Goal: Transaction & Acquisition: Purchase product/service

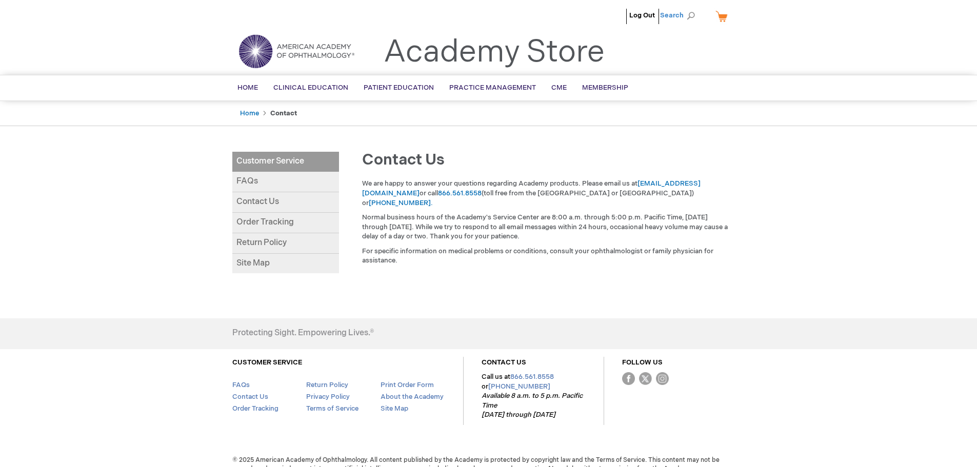
click at [691, 15] on span "Search" at bounding box center [679, 15] width 39 height 21
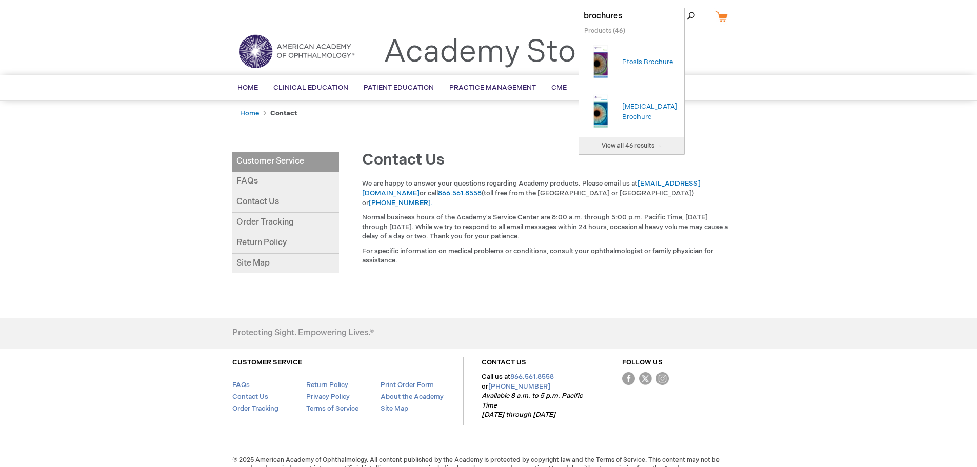
type input "brochures"
click at [687, 8] on button "Search" at bounding box center [691, 16] width 8 height 16
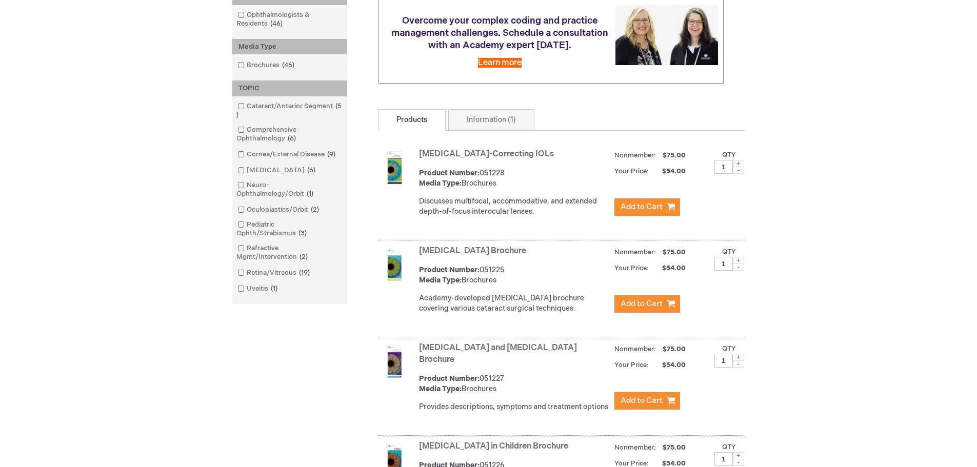
scroll to position [256, 0]
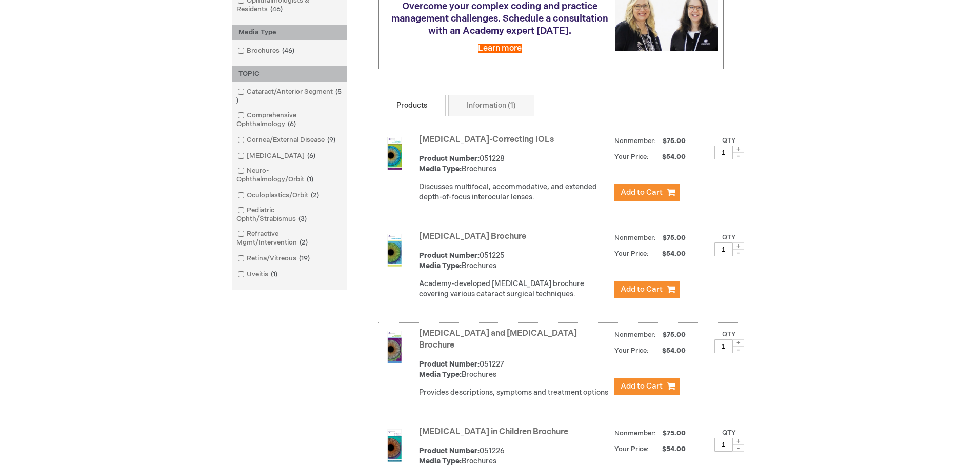
click at [739, 343] on span at bounding box center [738, 343] width 11 height 7
click at [739, 349] on span at bounding box center [738, 349] width 11 height 7
type input "2"
click at [648, 383] on span "Add to Cart" at bounding box center [642, 387] width 42 height 10
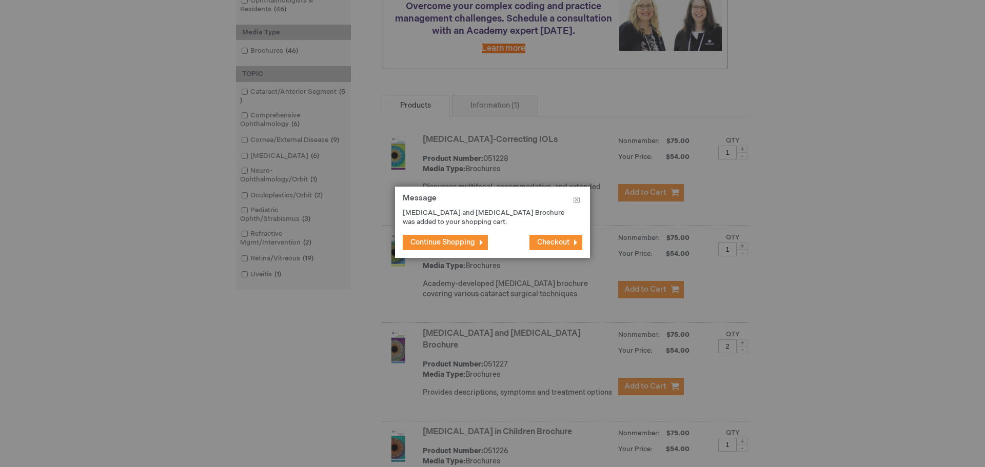
click at [456, 240] on span "Continue Shopping" at bounding box center [442, 242] width 65 height 9
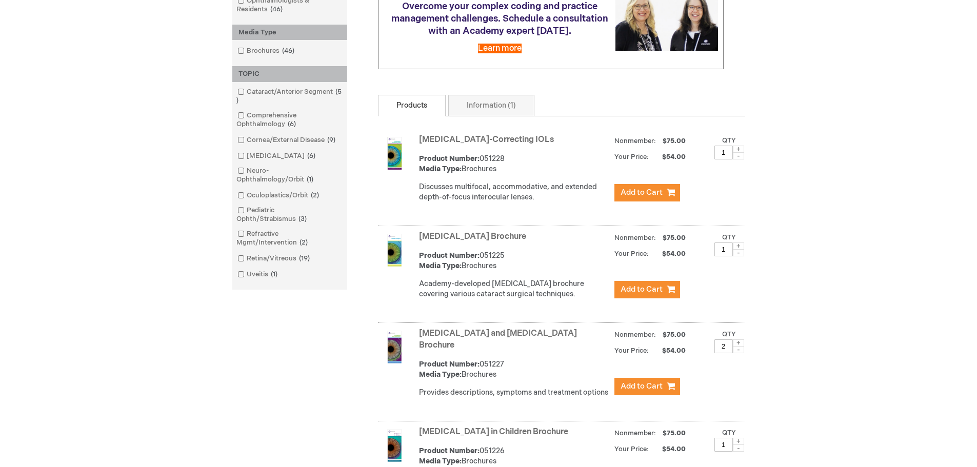
click at [740, 250] on span at bounding box center [738, 246] width 11 height 7
type input "2"
click at [649, 294] on span "Add to Cart" at bounding box center [642, 290] width 42 height 10
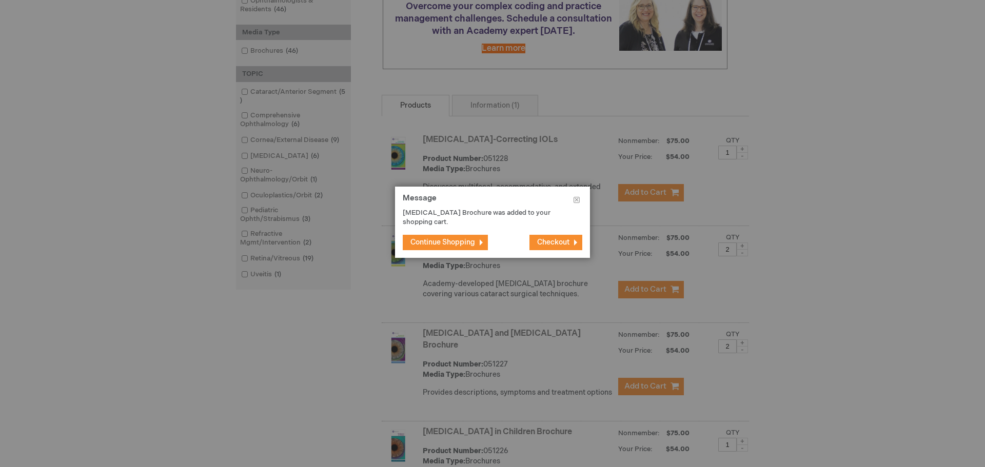
click at [468, 244] on span "Continue Shopping" at bounding box center [442, 242] width 65 height 9
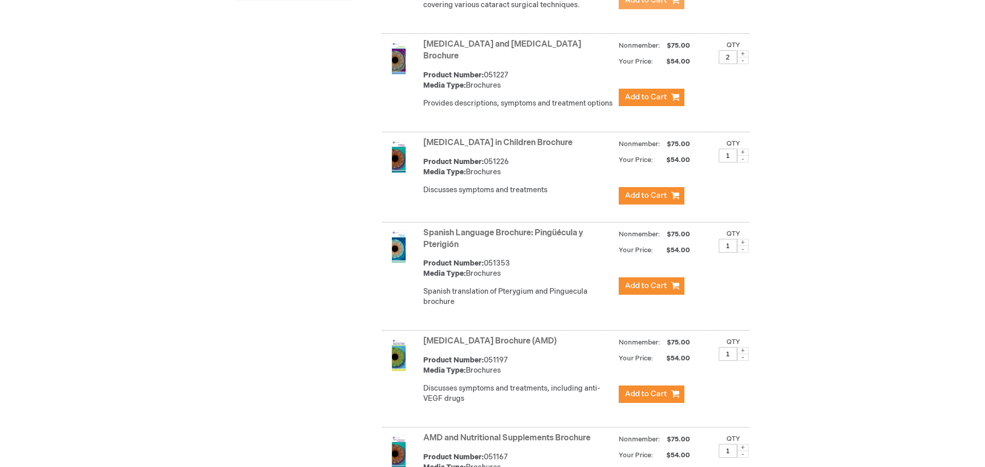
scroll to position [564, 0]
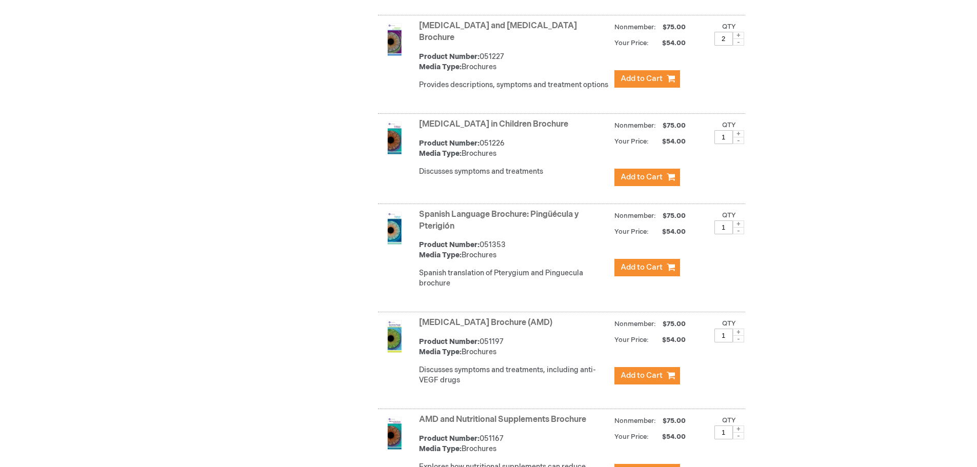
click at [737, 335] on span at bounding box center [738, 332] width 11 height 7
type input "2"
click at [647, 375] on span "Add to Cart" at bounding box center [642, 376] width 42 height 10
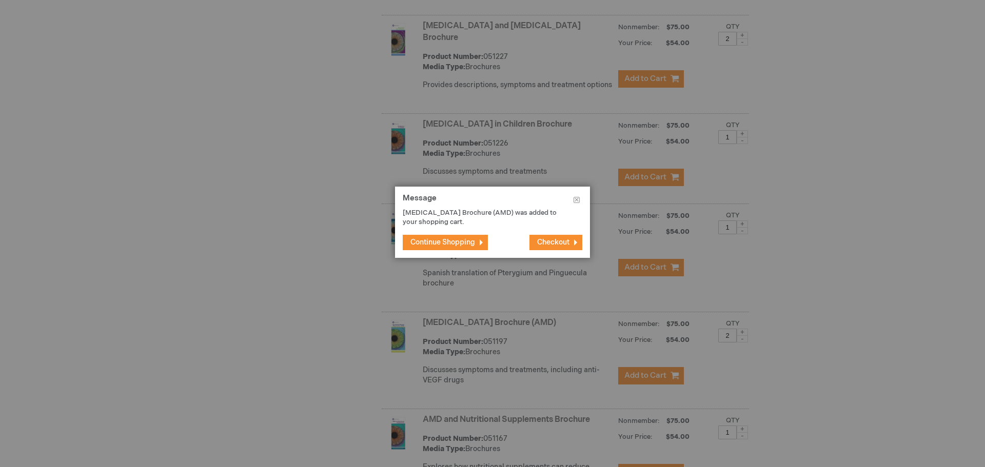
click at [450, 245] on span "Continue Shopping" at bounding box center [442, 242] width 65 height 9
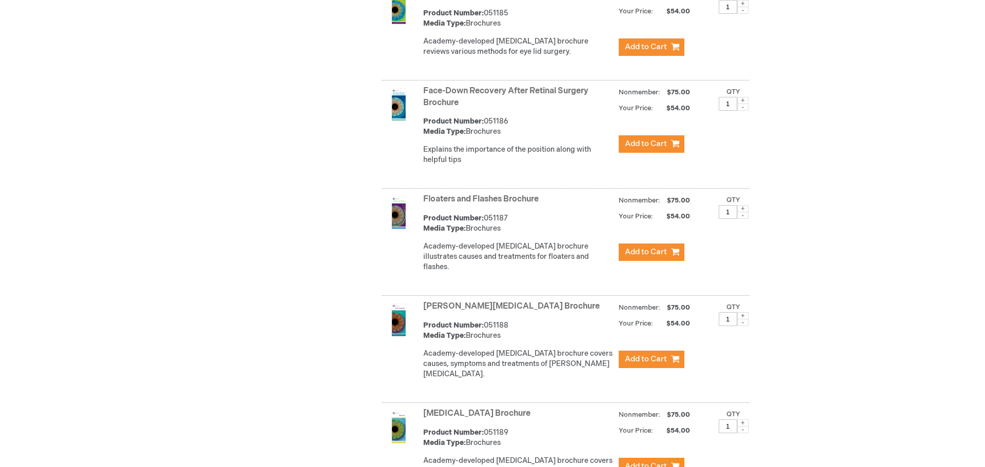
scroll to position [2103, 0]
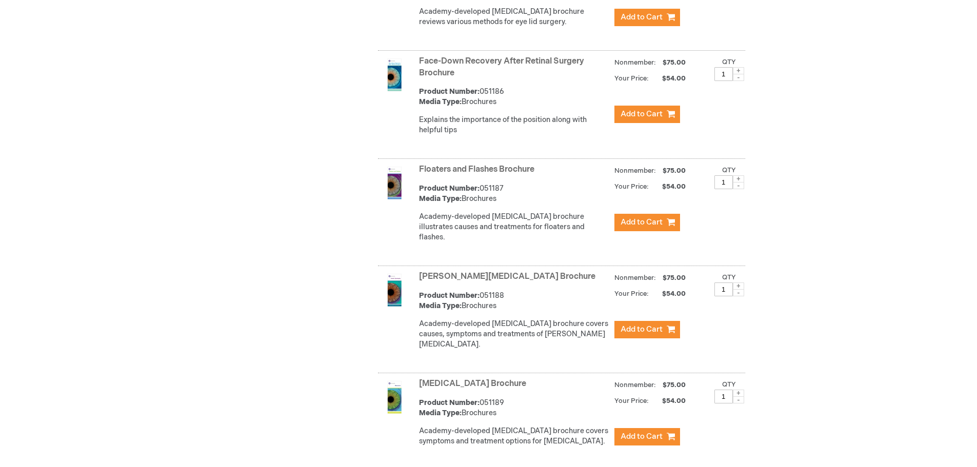
click at [740, 289] on span at bounding box center [738, 286] width 11 height 7
type input "2"
click at [646, 331] on span "Add to Cart" at bounding box center [642, 330] width 42 height 10
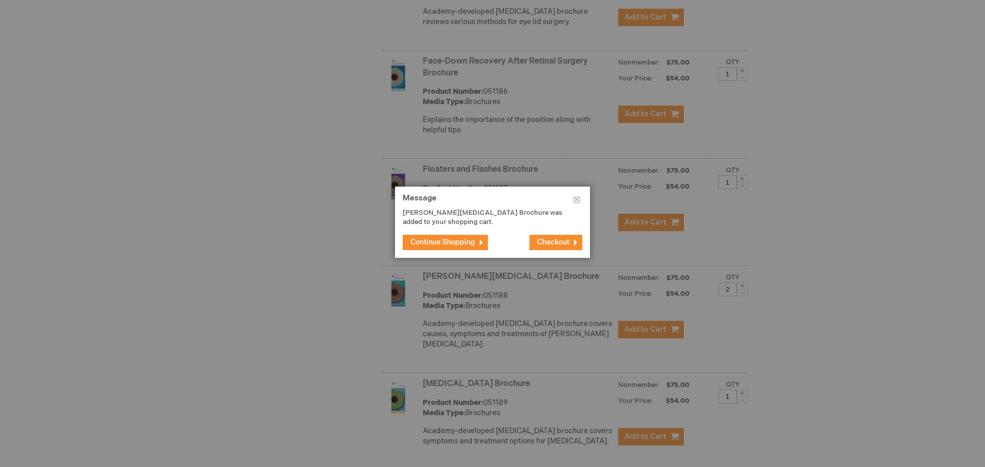
click at [446, 241] on span "Continue Shopping" at bounding box center [442, 242] width 65 height 9
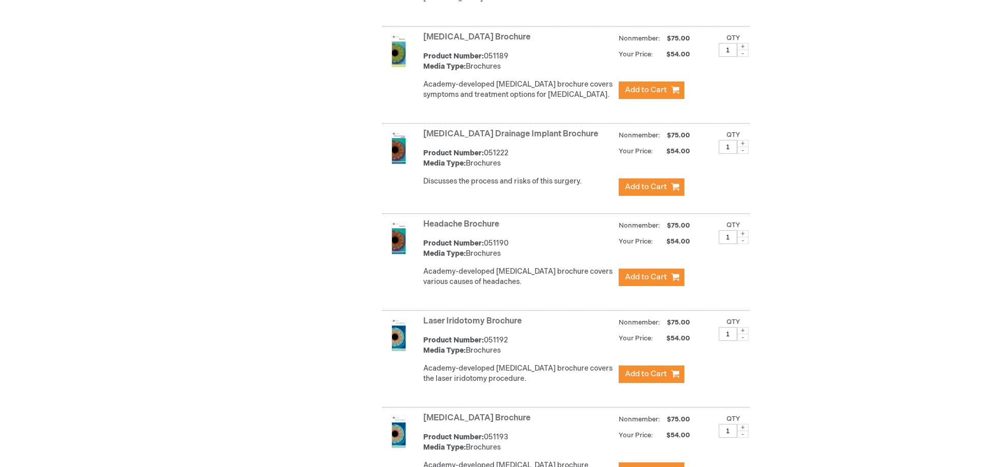
scroll to position [2462, 0]
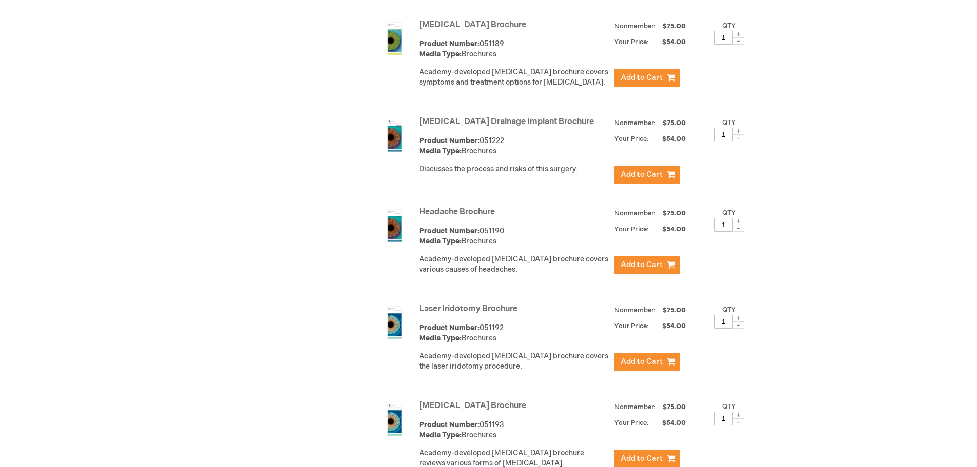
click at [739, 315] on span at bounding box center [738, 318] width 11 height 7
type input "2"
click at [647, 357] on span "Add to Cart" at bounding box center [642, 362] width 42 height 10
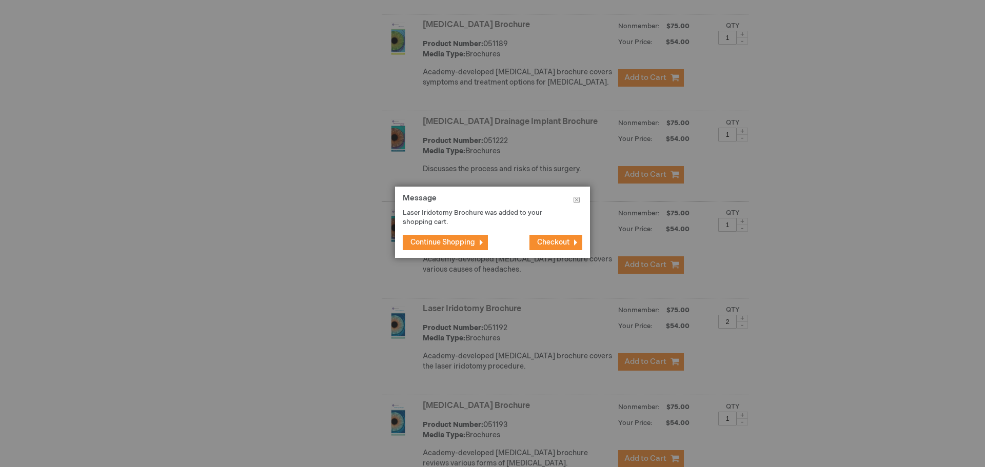
click at [452, 241] on span "Continue Shopping" at bounding box center [442, 242] width 65 height 9
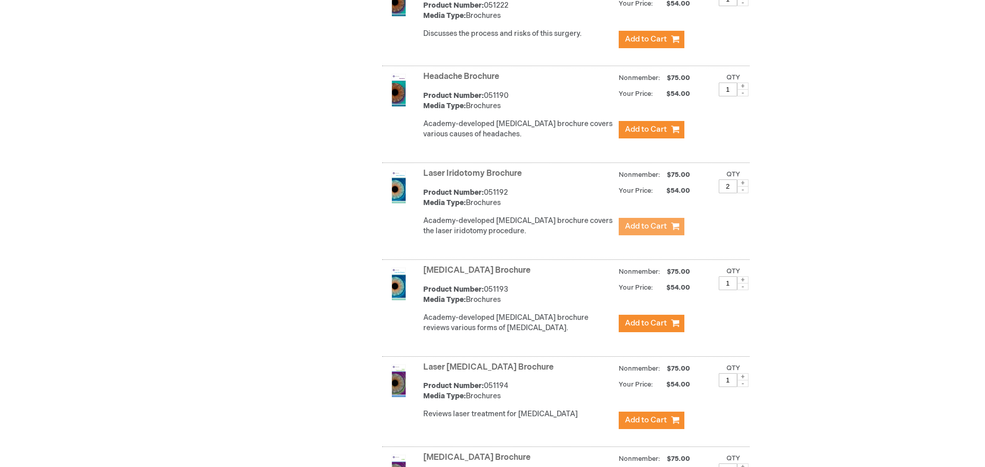
scroll to position [2616, 0]
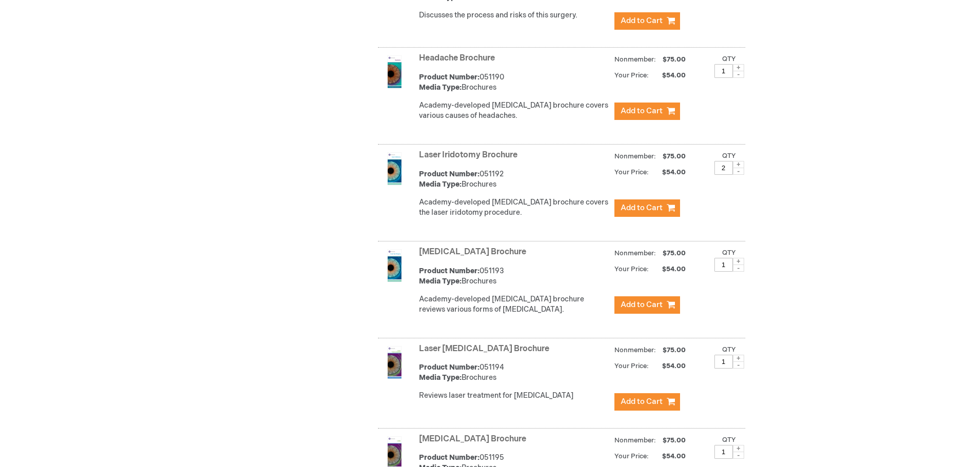
click at [738, 355] on span at bounding box center [738, 358] width 11 height 7
type input "2"
click at [646, 397] on span "Add to Cart" at bounding box center [642, 402] width 42 height 10
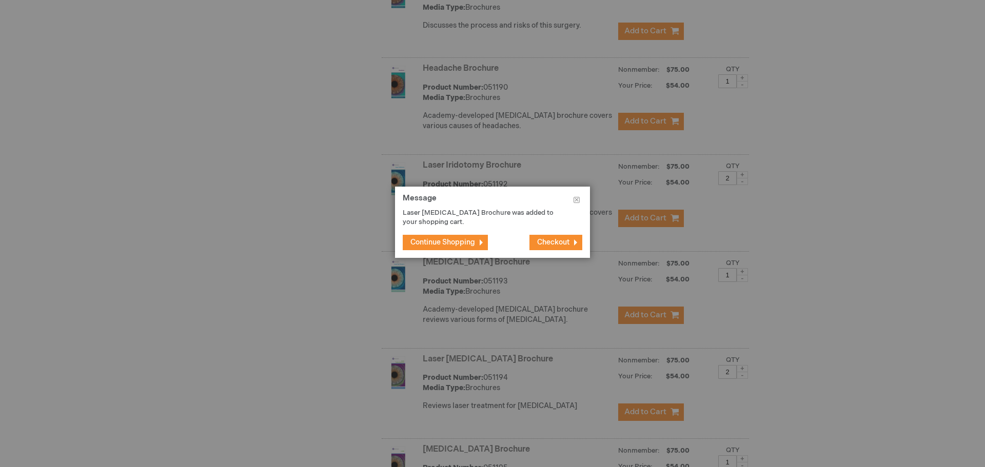
click at [456, 239] on span "Continue Shopping" at bounding box center [442, 242] width 65 height 9
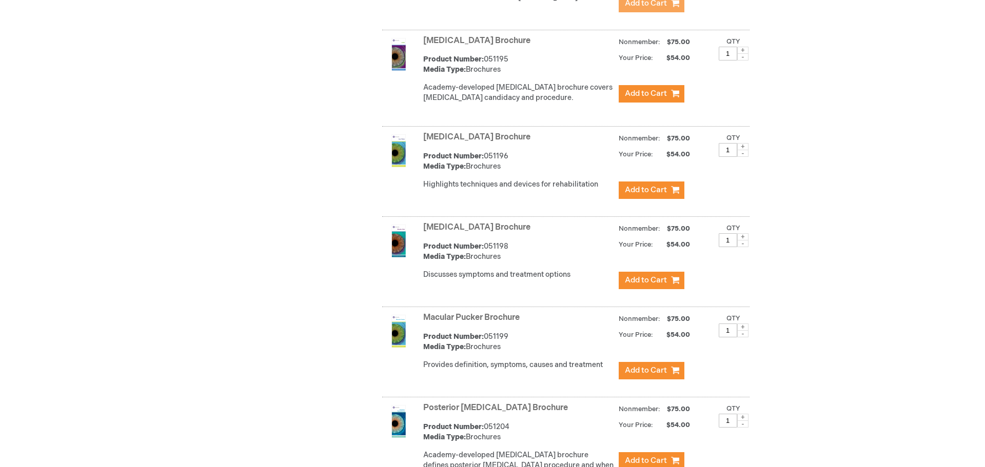
scroll to position [3026, 0]
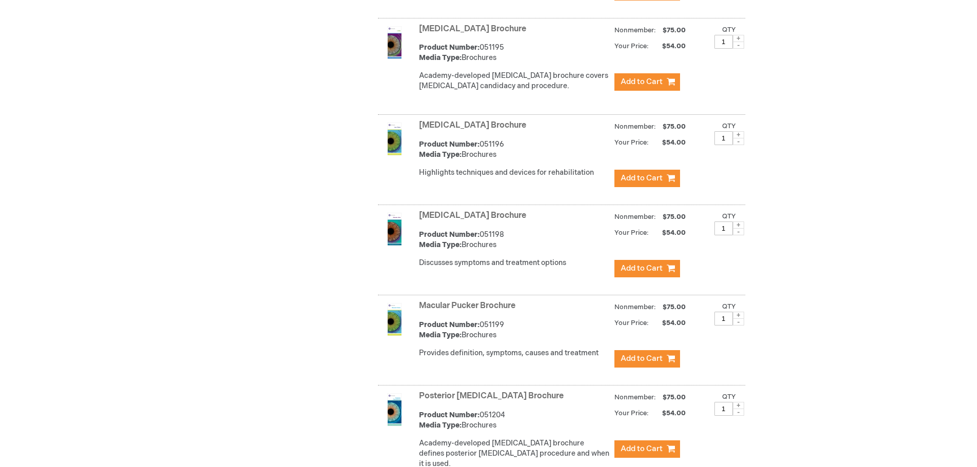
click at [740, 312] on span at bounding box center [738, 315] width 11 height 7
type input "2"
click at [654, 354] on span "Add to Cart" at bounding box center [642, 359] width 42 height 10
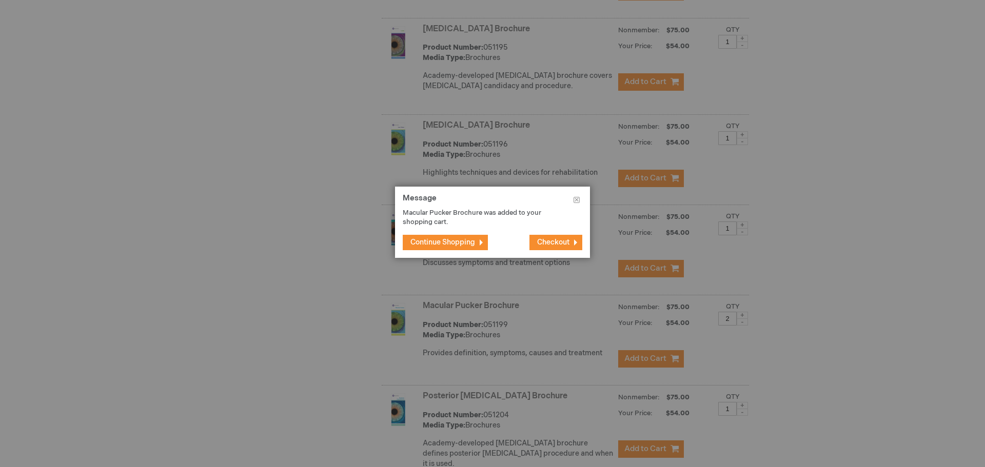
click at [446, 241] on span "Continue Shopping" at bounding box center [442, 242] width 65 height 9
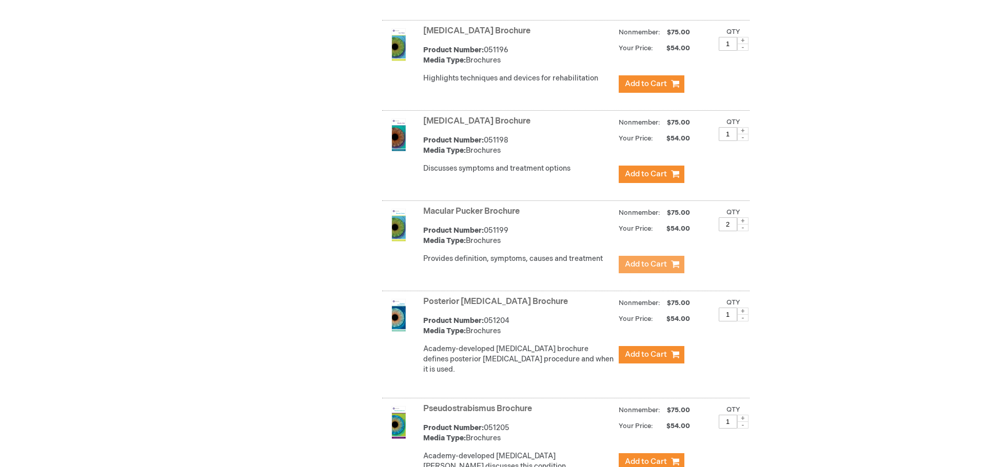
scroll to position [3128, 0]
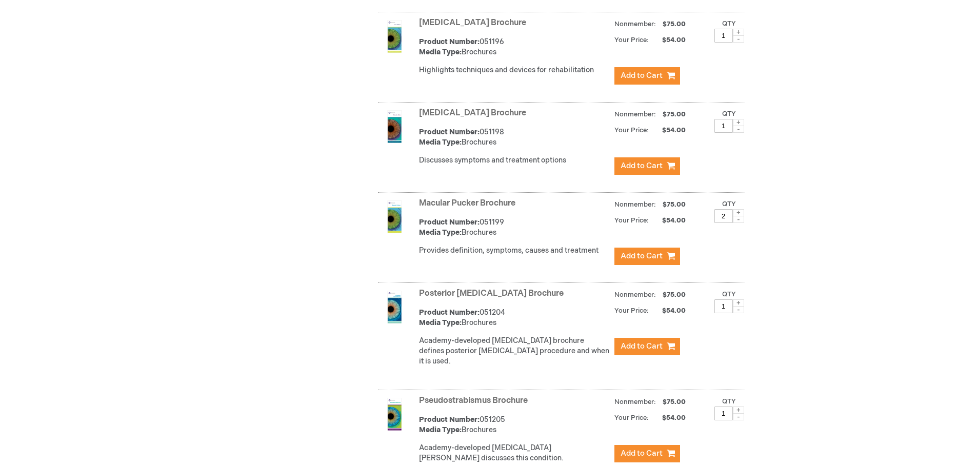
click at [737, 300] on span at bounding box center [738, 303] width 11 height 7
type input "2"
click at [637, 342] on span "Add to Cart" at bounding box center [642, 347] width 42 height 10
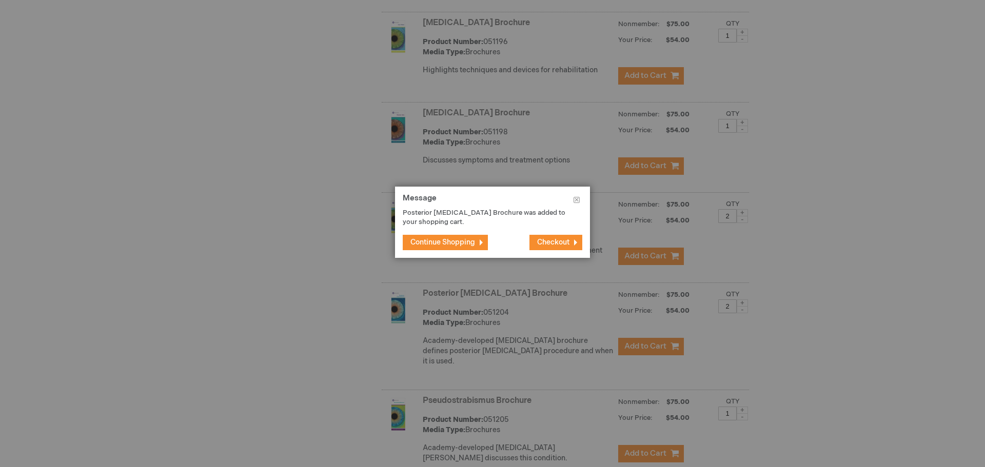
click at [445, 240] on span "Continue Shopping" at bounding box center [442, 242] width 65 height 9
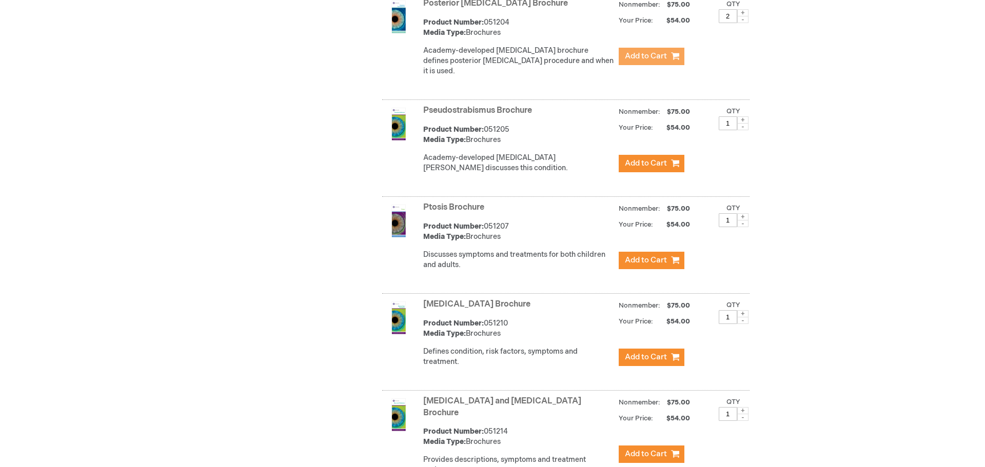
scroll to position [3436, 0]
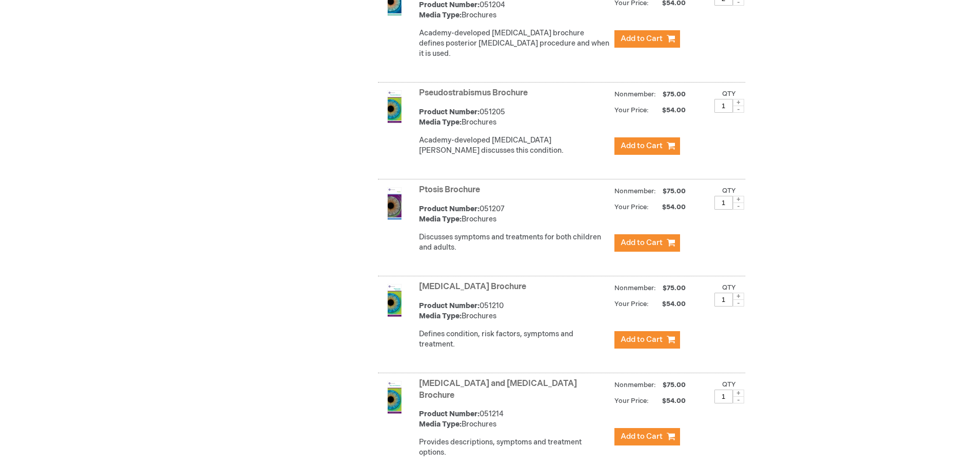
click at [739, 293] on span at bounding box center [738, 296] width 11 height 7
type input "2"
click at [637, 335] on span "Add to Cart" at bounding box center [642, 340] width 42 height 10
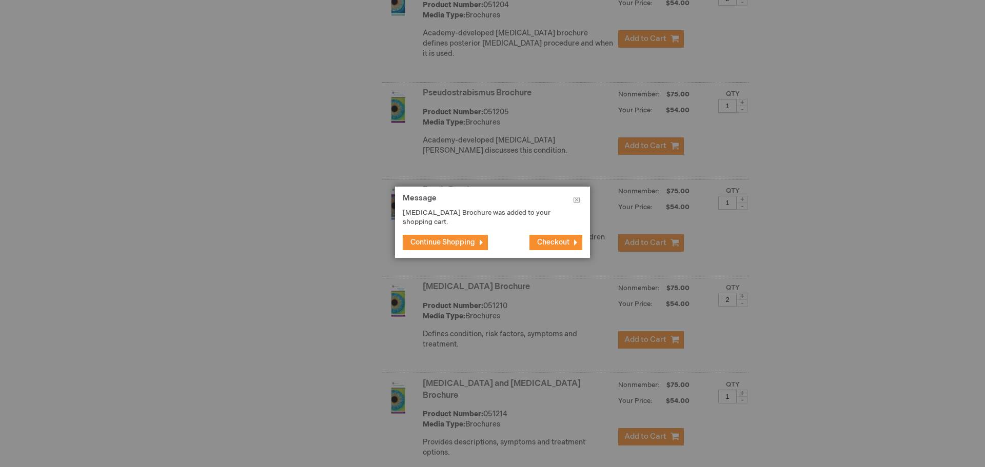
click at [448, 238] on span "Continue Shopping" at bounding box center [442, 242] width 65 height 9
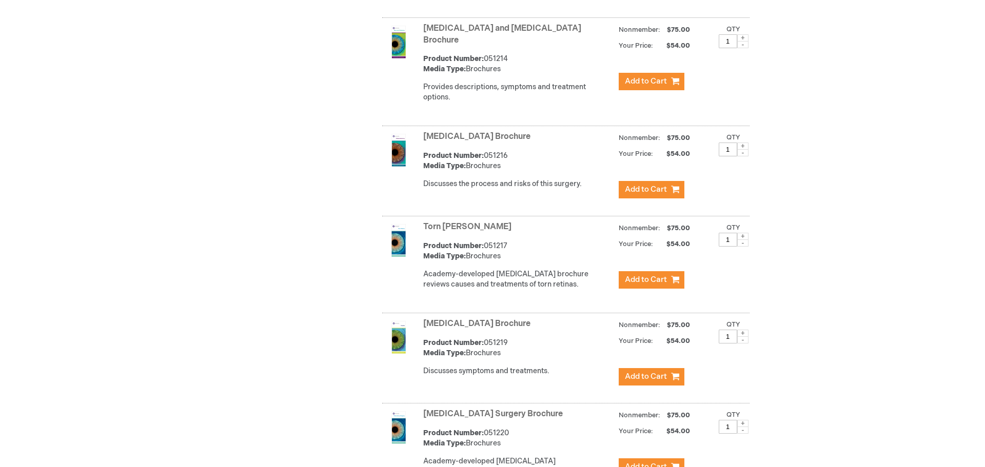
scroll to position [3795, 0]
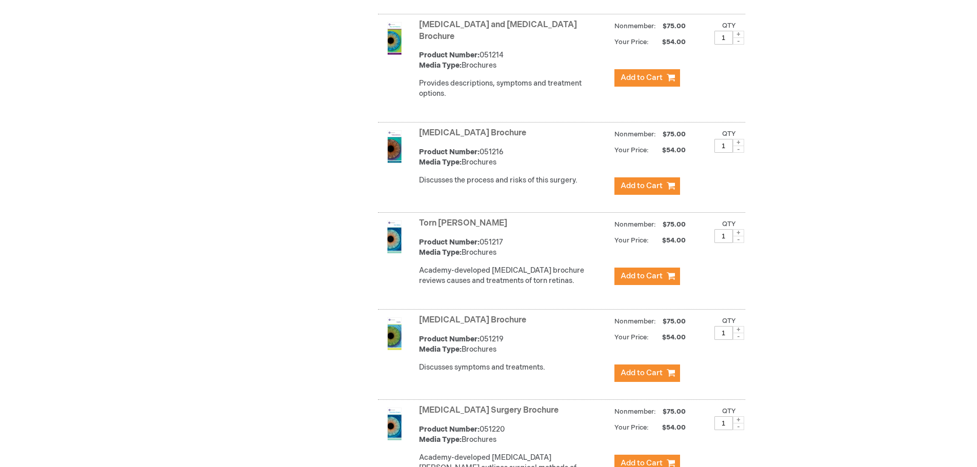
click at [738, 326] on span at bounding box center [738, 329] width 11 height 7
type input "2"
click at [646, 368] on span "Add to Cart" at bounding box center [642, 373] width 42 height 10
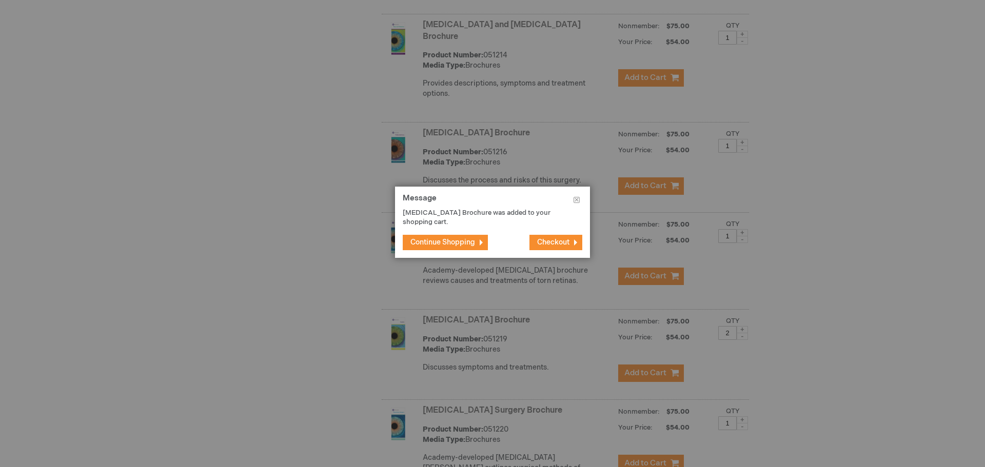
click at [442, 238] on span "Continue Shopping" at bounding box center [442, 242] width 65 height 9
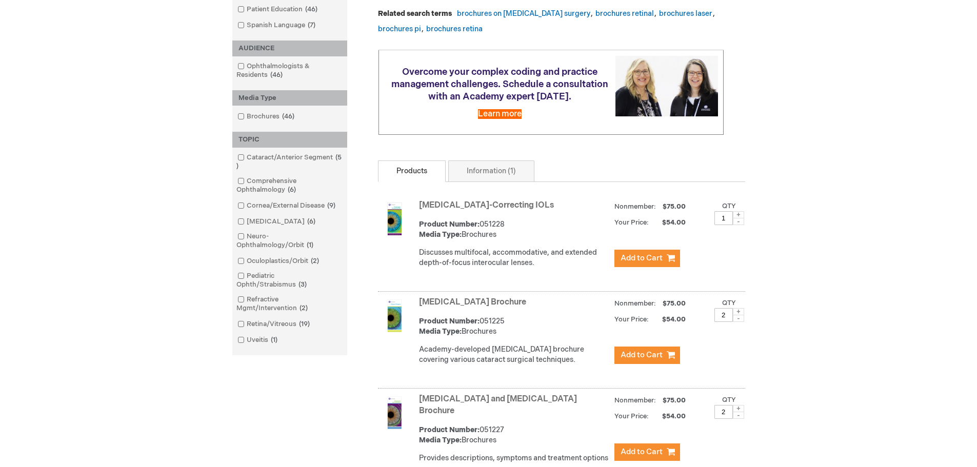
scroll to position [0, 0]
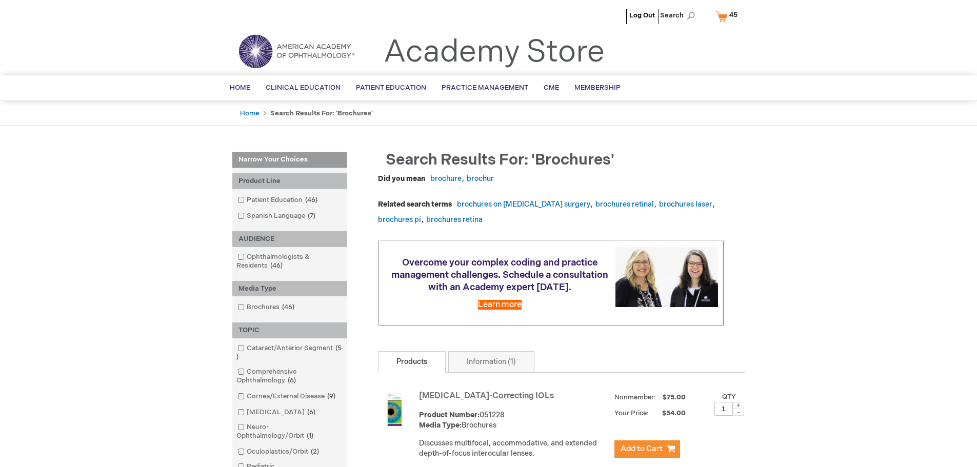
click at [721, 19] on link "My Cart 45 45 items" at bounding box center [728, 16] width 31 height 18
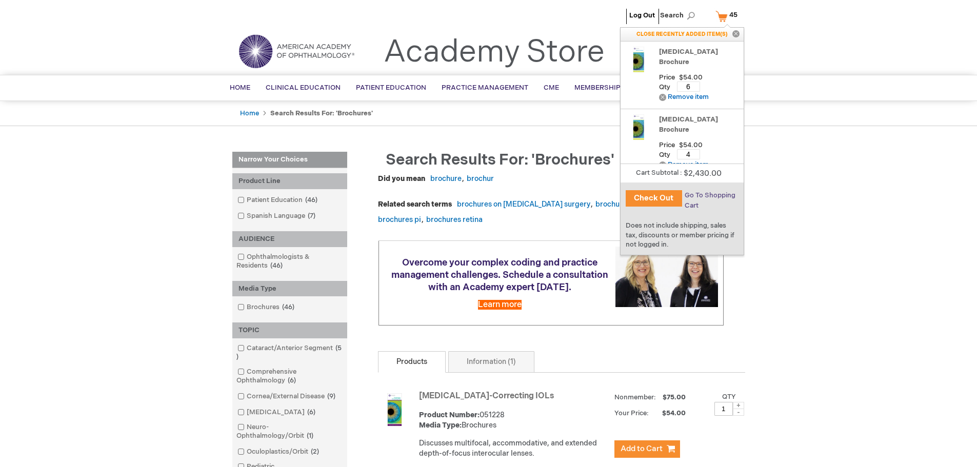
click at [722, 196] on span "Go To Shopping Cart" at bounding box center [710, 200] width 51 height 18
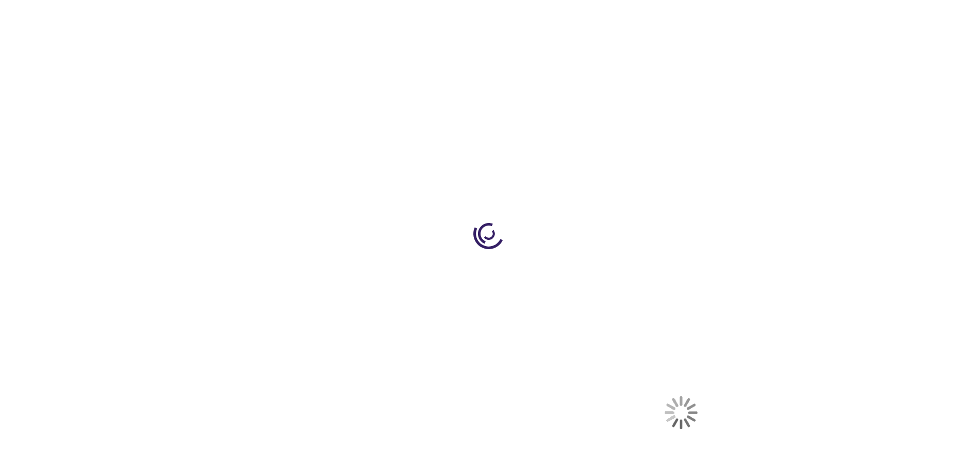
select select "US"
select select "19"
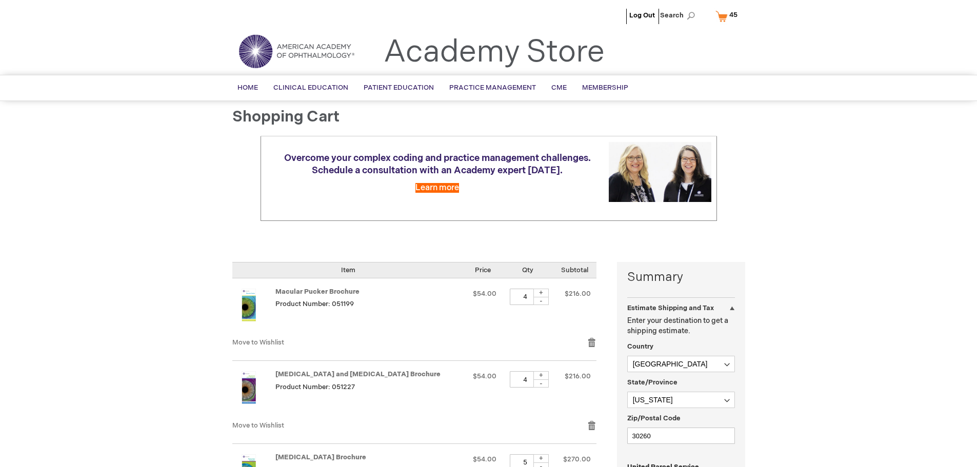
click at [543, 301] on div "-" at bounding box center [540, 301] width 15 height 8
type input "2"
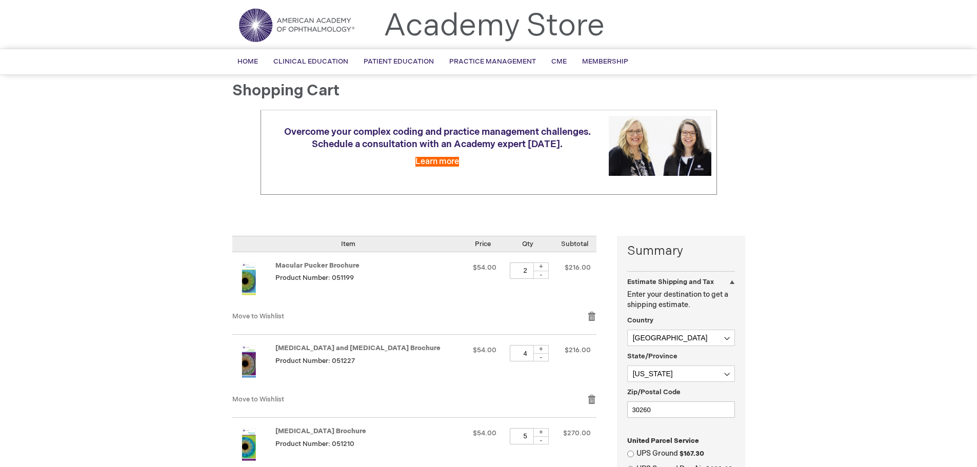
scroll to position [51, 0]
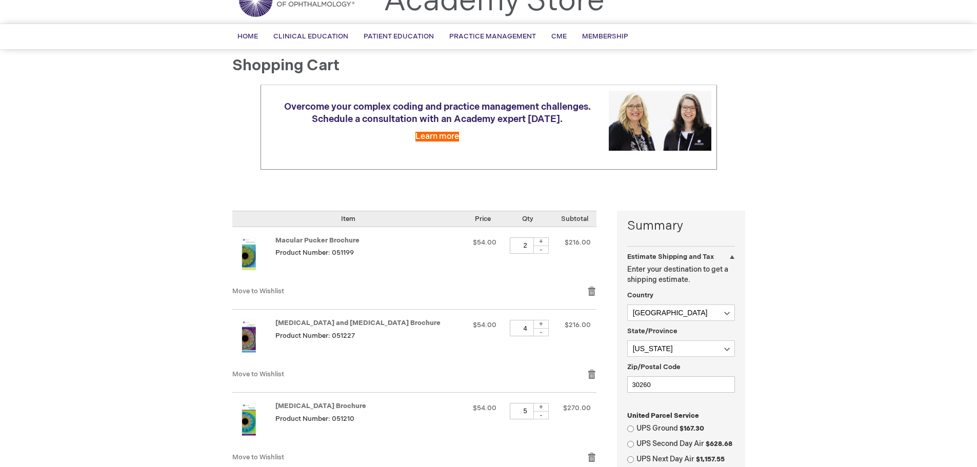
click at [540, 333] on div "-" at bounding box center [540, 332] width 15 height 8
type input "2"
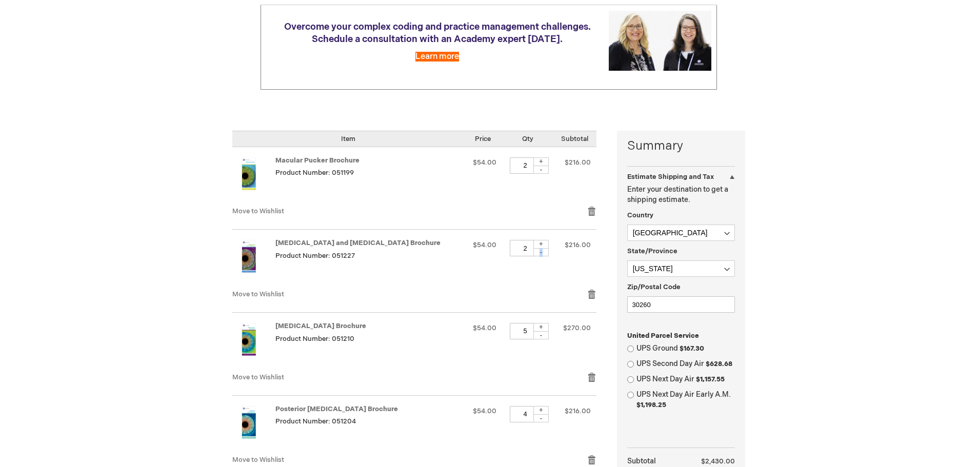
scroll to position [154, 0]
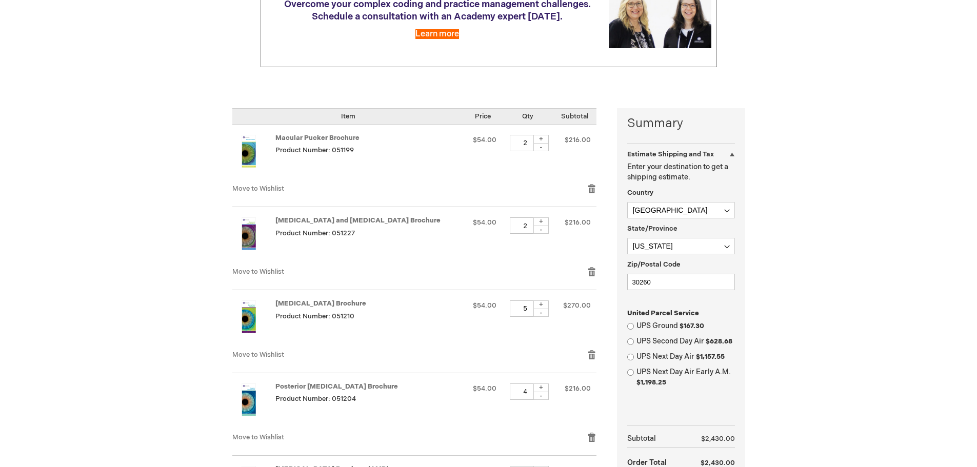
click at [543, 312] on div "-" at bounding box center [540, 313] width 15 height 8
type input "2"
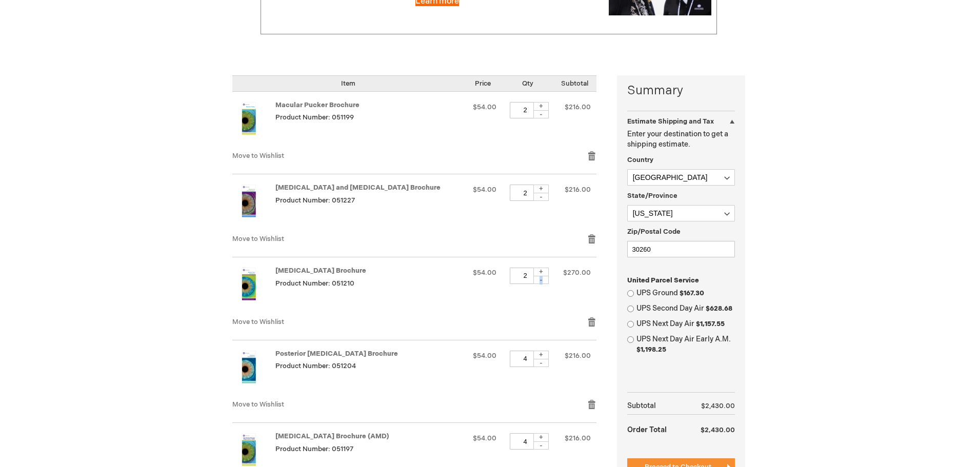
scroll to position [205, 0]
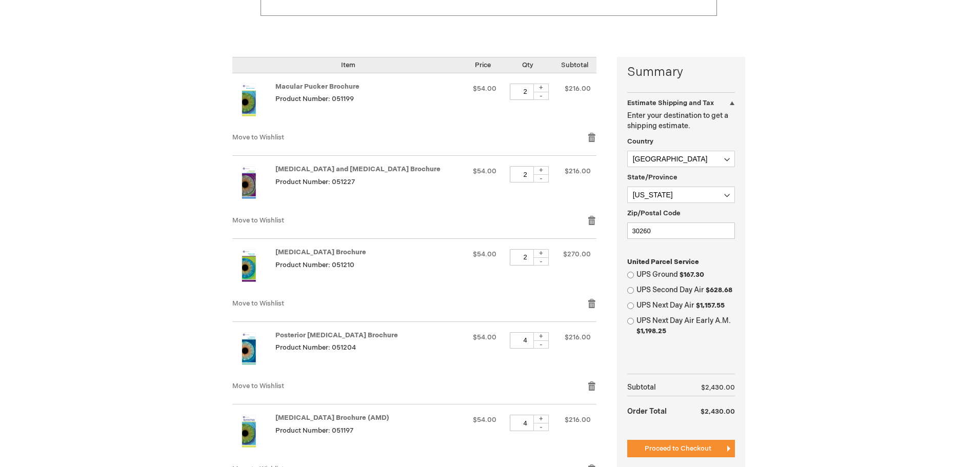
click at [544, 345] on div "-" at bounding box center [540, 345] width 15 height 8
type input "2"
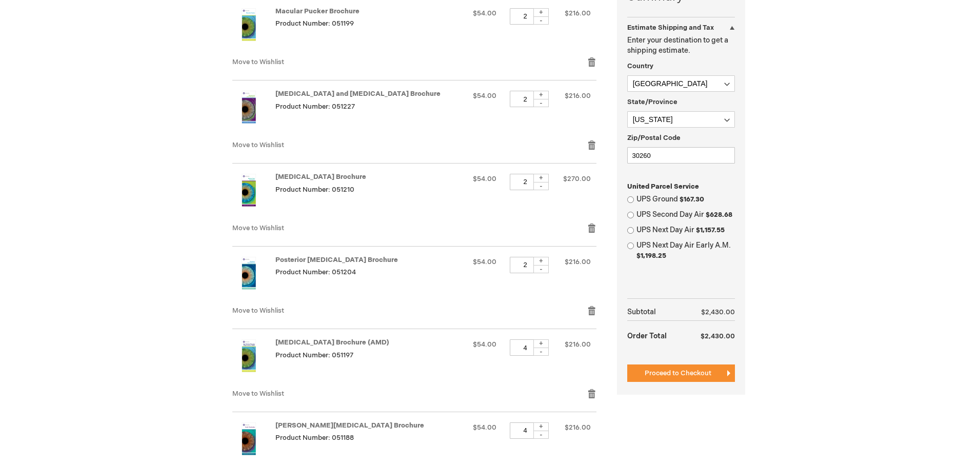
scroll to position [308, 0]
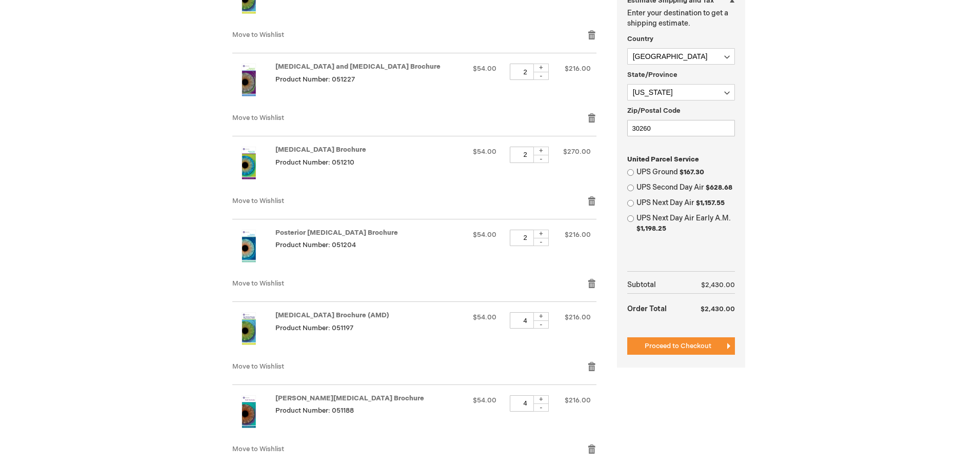
click at [544, 323] on div "-" at bounding box center [540, 325] width 15 height 8
type input "2"
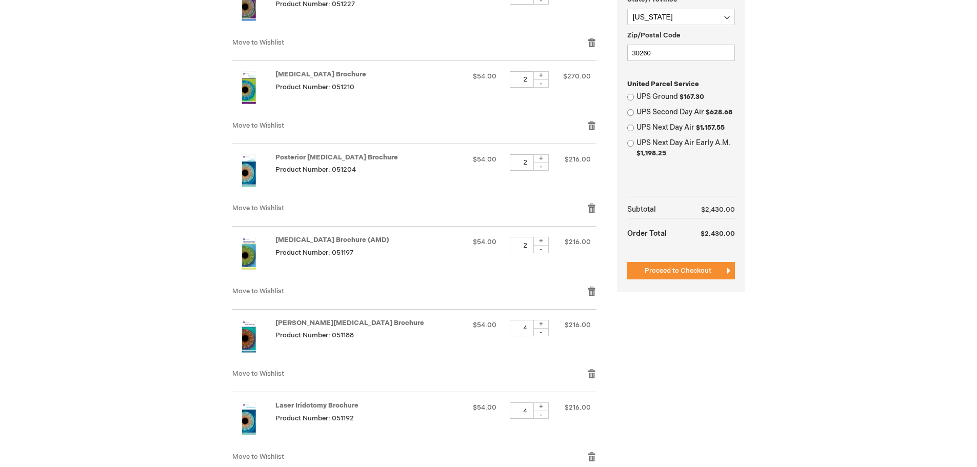
scroll to position [410, 0]
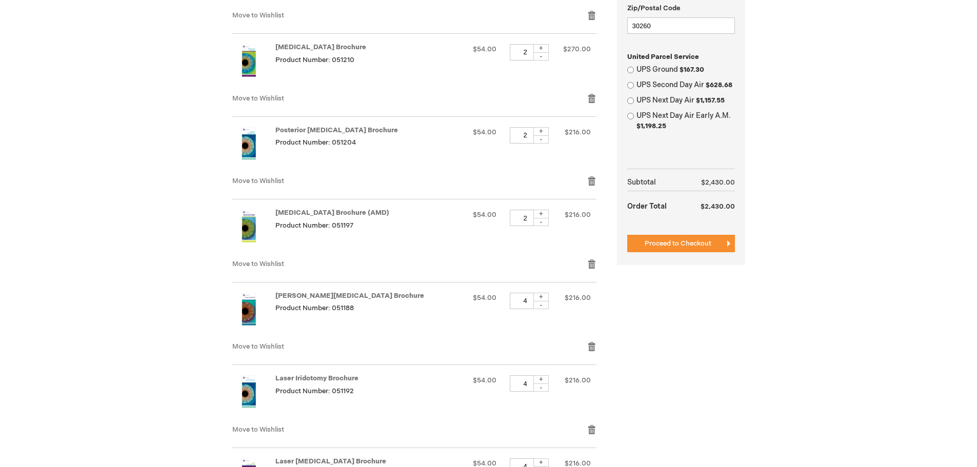
click at [545, 306] on div "-" at bounding box center [540, 305] width 15 height 8
type input "2"
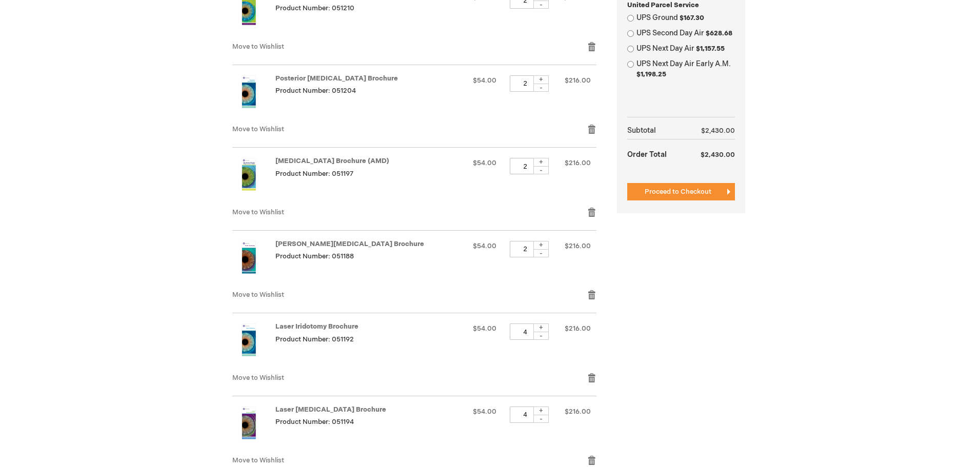
scroll to position [513, 0]
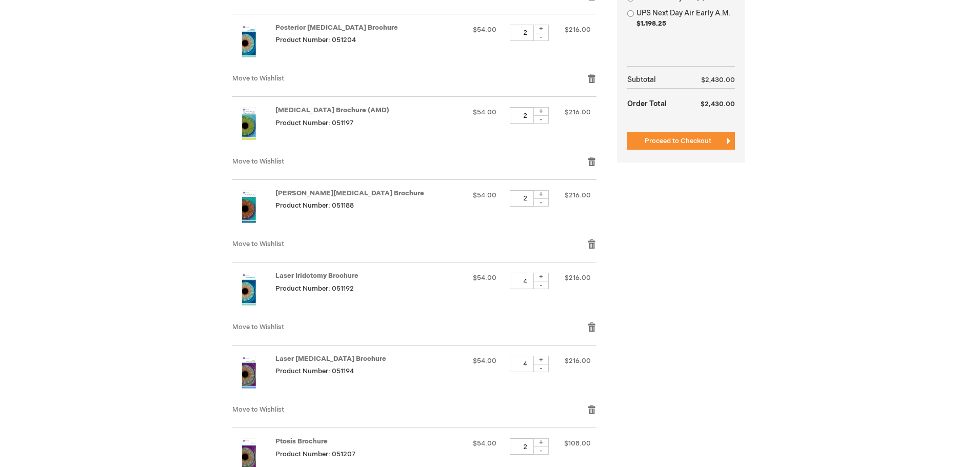
click at [543, 283] on div "-" at bounding box center [540, 285] width 15 height 8
type input "2"
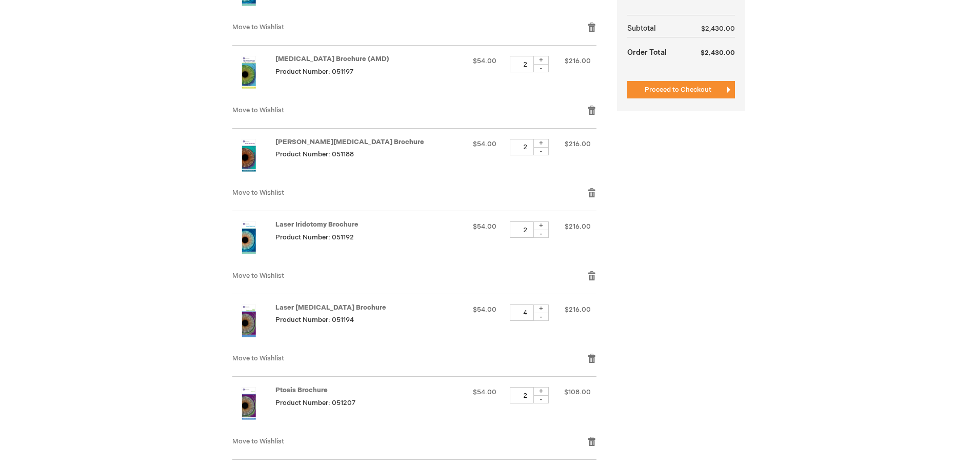
click at [544, 318] on div "-" at bounding box center [540, 317] width 15 height 8
type input "2"
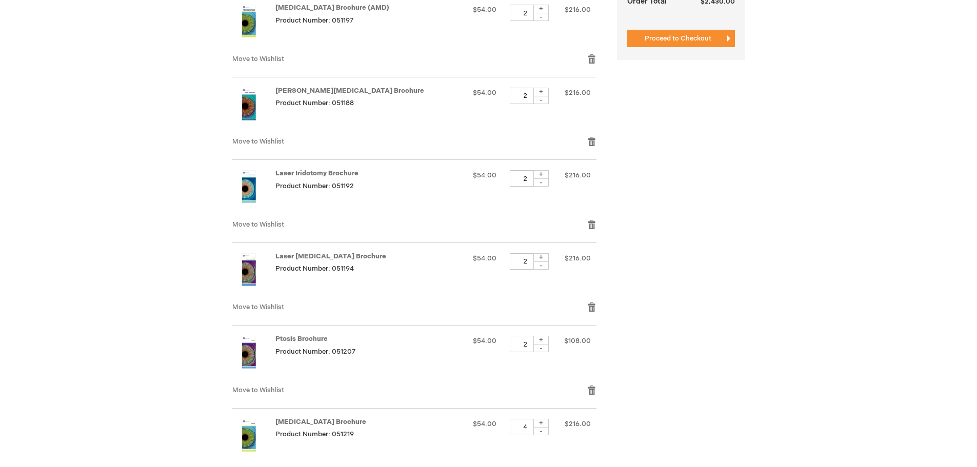
click at [543, 347] on div "-" at bounding box center [540, 348] width 15 height 8
type input "0"
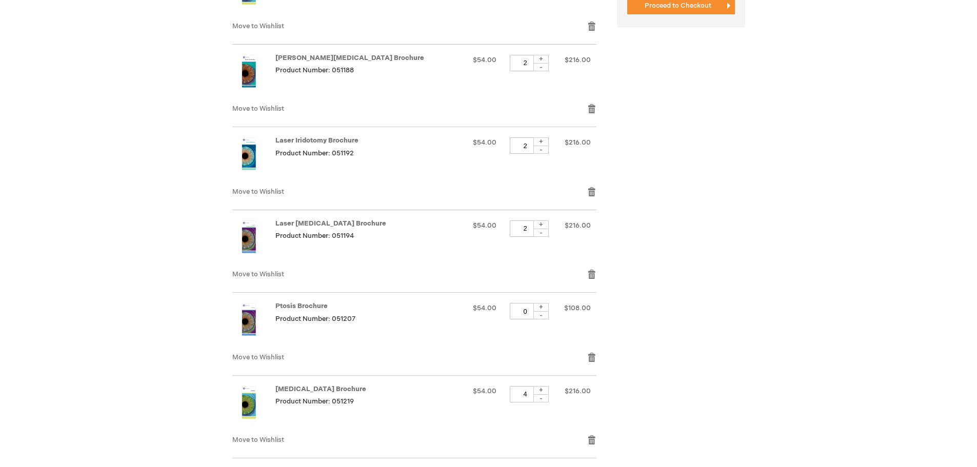
scroll to position [667, 0]
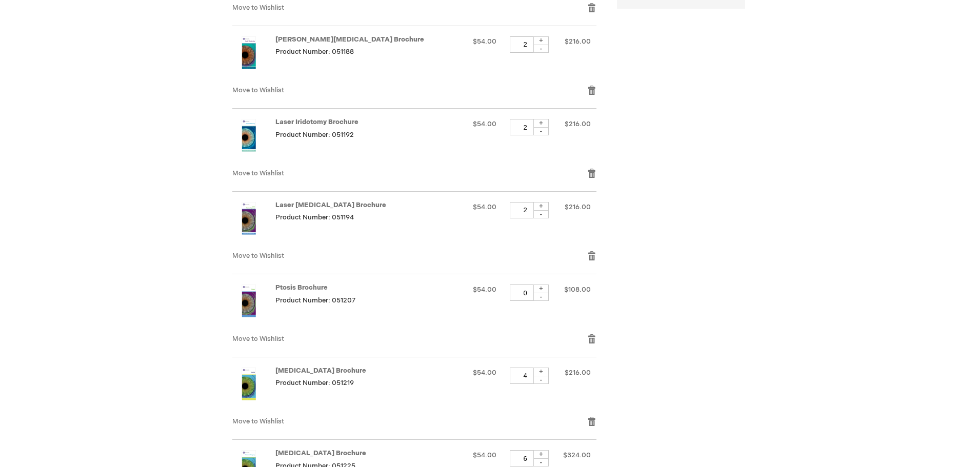
click at [545, 378] on div "-" at bounding box center [540, 380] width 15 height 8
type input "2"
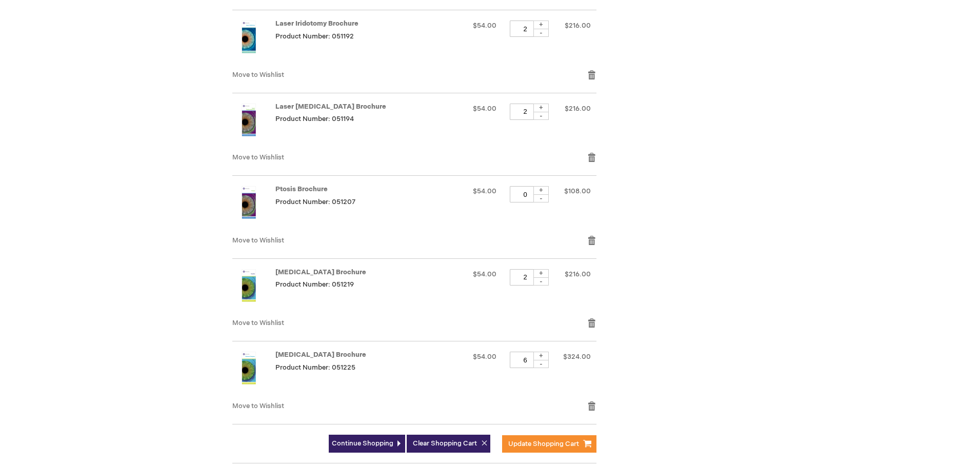
scroll to position [769, 0]
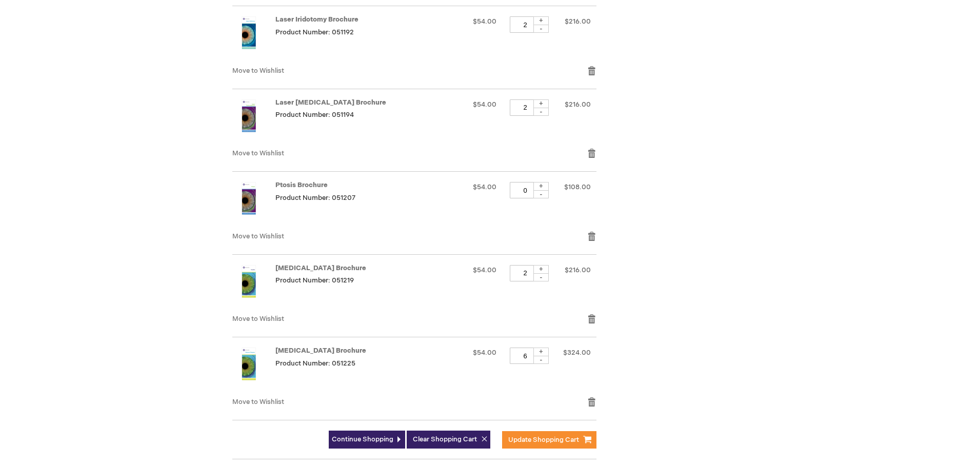
click at [542, 358] on div "-" at bounding box center [540, 360] width 15 height 8
type input "2"
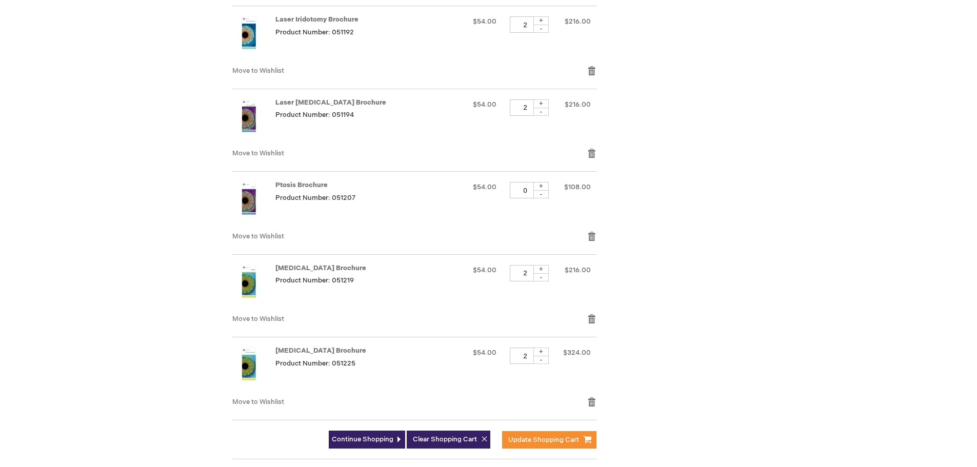
click at [543, 186] on div "+" at bounding box center [540, 186] width 15 height 9
type input "2"
click at [535, 436] on span "Update Shopping Cart" at bounding box center [543, 440] width 71 height 8
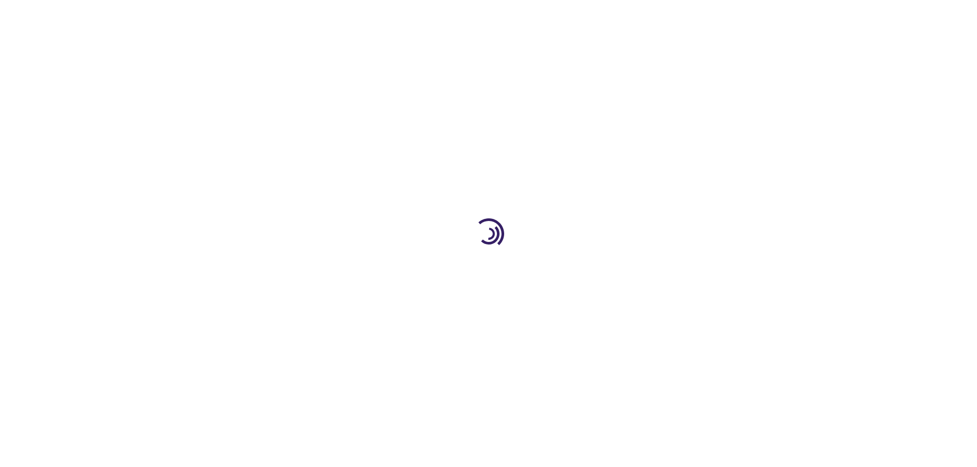
select select "US"
select select "19"
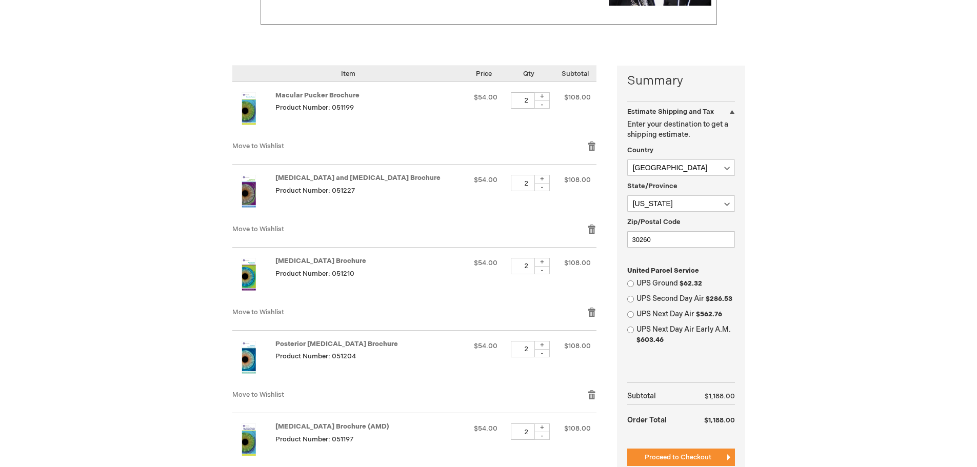
scroll to position [190, 0]
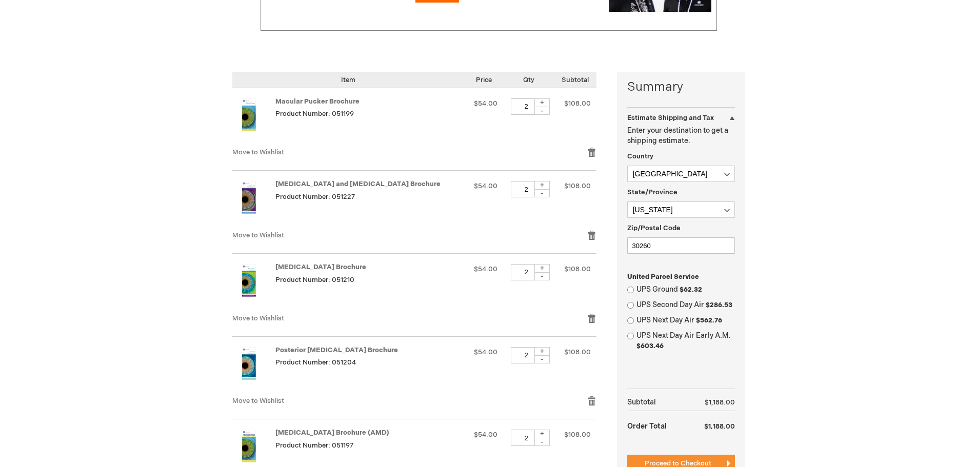
click at [732, 118] on div "Estimate Shipping and Tax" at bounding box center [681, 115] width 108 height 16
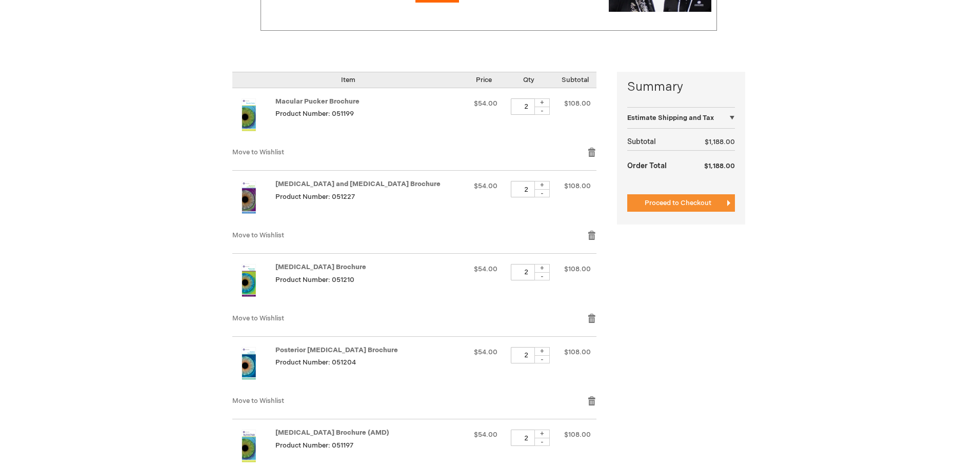
click at [732, 118] on div "Estimate Shipping and Tax" at bounding box center [681, 115] width 108 height 16
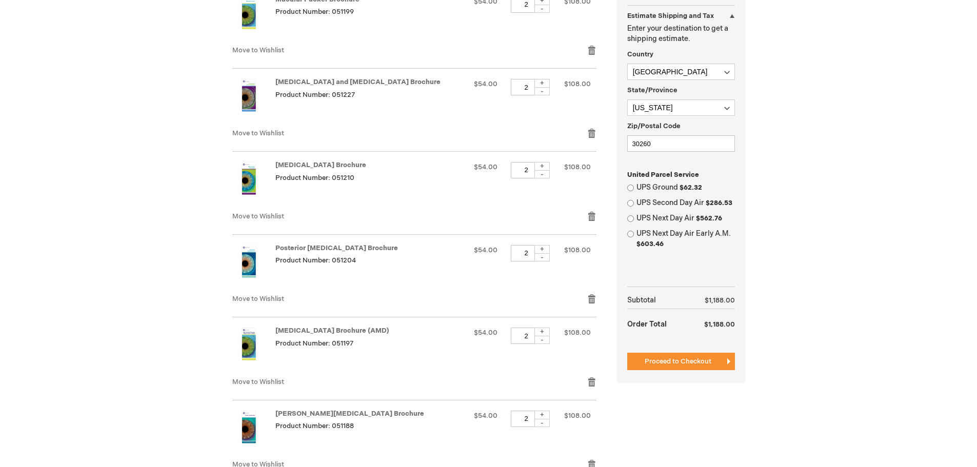
scroll to position [293, 0]
click at [676, 358] on span "Proceed to Checkout" at bounding box center [678, 361] width 67 height 8
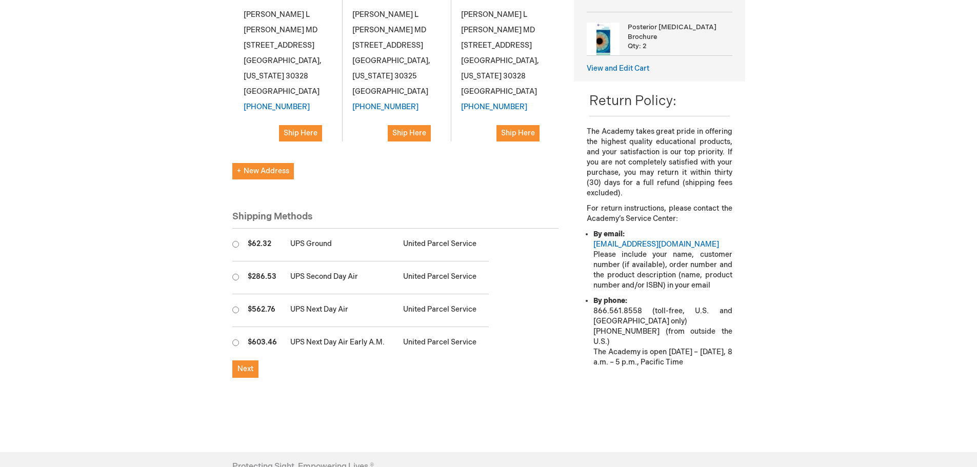
scroll to position [359, 0]
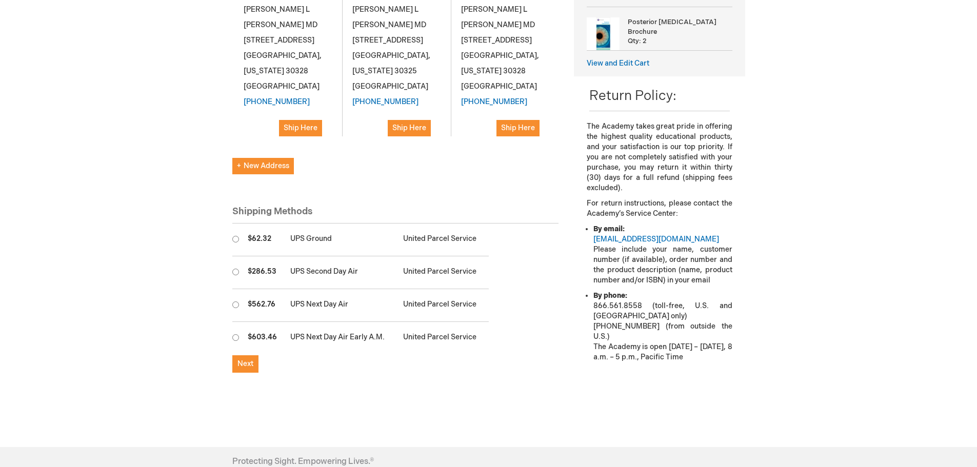
click at [234, 236] on input "radio" at bounding box center [235, 239] width 7 height 7
radio input "true"
click at [247, 360] on span "Next" at bounding box center [245, 364] width 16 height 9
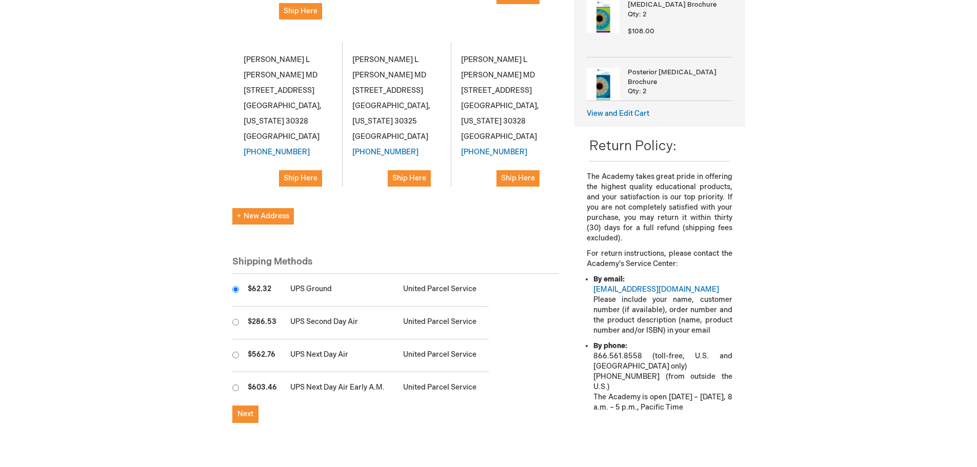
scroll to position [332, 0]
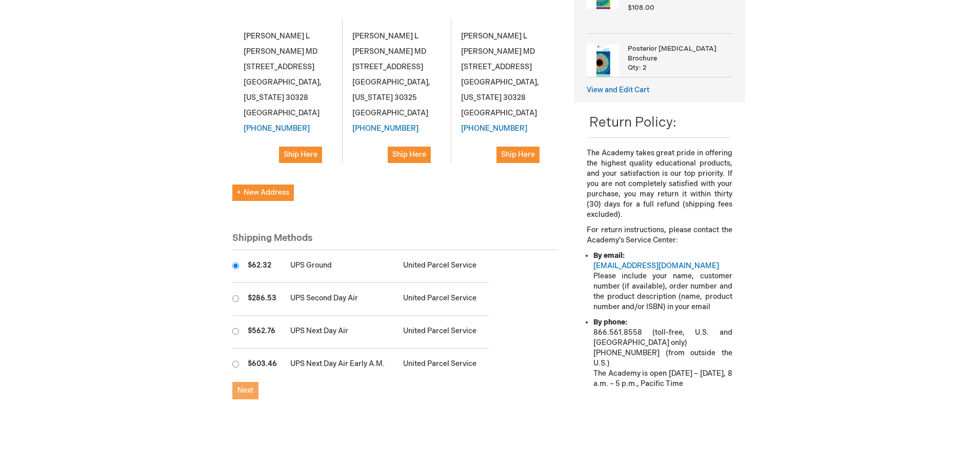
click at [240, 386] on span "Next" at bounding box center [245, 390] width 16 height 9
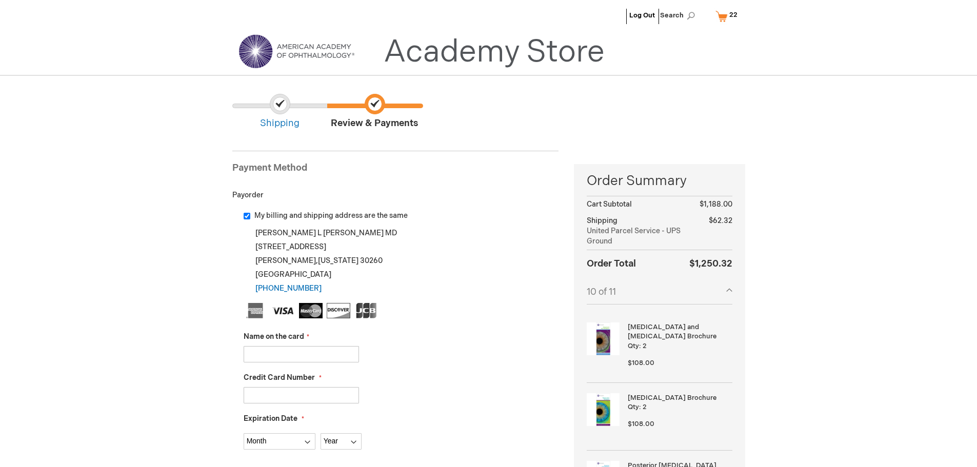
scroll to position [51, 0]
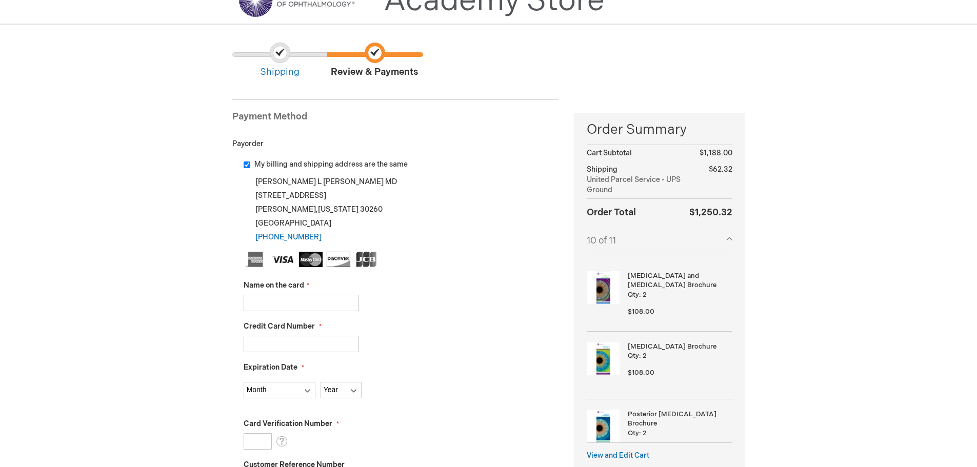
click at [303, 300] on input "Name on the card" at bounding box center [301, 303] width 115 height 16
type input "Eye South Partners"
click at [292, 350] on input "Credit Card Number" at bounding box center [301, 344] width 115 height 16
type input "[CREDIT_CARD_NUMBER]"
click at [306, 391] on select "Month 01 - January 02 - February 03 - March 04 - April 05 - May 06 - June 07 - …" at bounding box center [280, 390] width 72 height 16
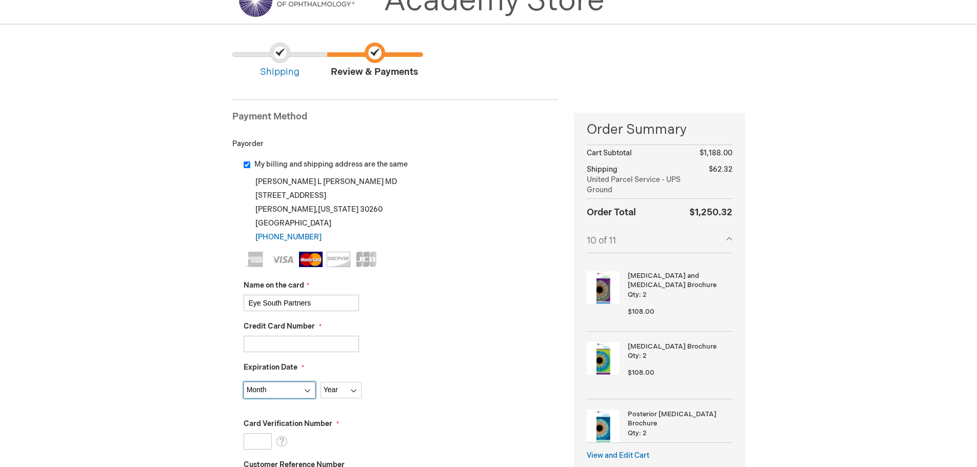
select select "3"
click at [244, 382] on select "Month 01 - January 02 - February 03 - March 04 - April 05 - May 06 - June 07 - …" at bounding box center [280, 390] width 72 height 16
click at [355, 389] on select "Year 2025 2026 2027 2028 2029 2030 2031 2032 2033 2034 2035" at bounding box center [341, 390] width 41 height 16
select select "2028"
click at [321, 382] on select "Year 2025 2026 2027 2028 2029 2030 2031 2032 2033 2034 2035" at bounding box center [341, 390] width 41 height 16
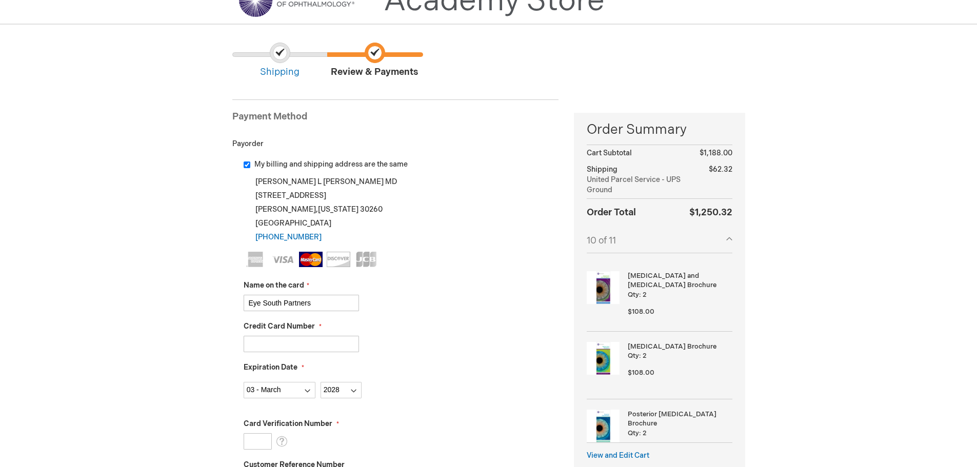
click at [261, 443] on input "Card Verification Number" at bounding box center [258, 441] width 28 height 16
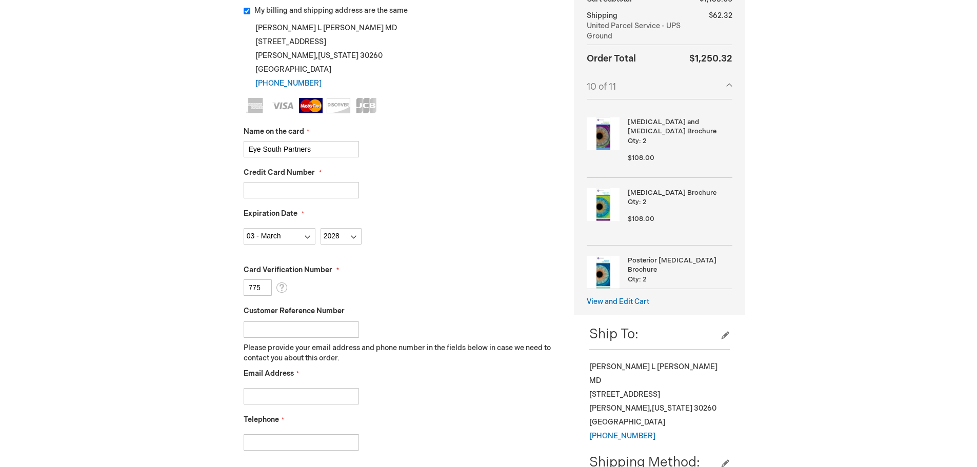
scroll to position [256, 0]
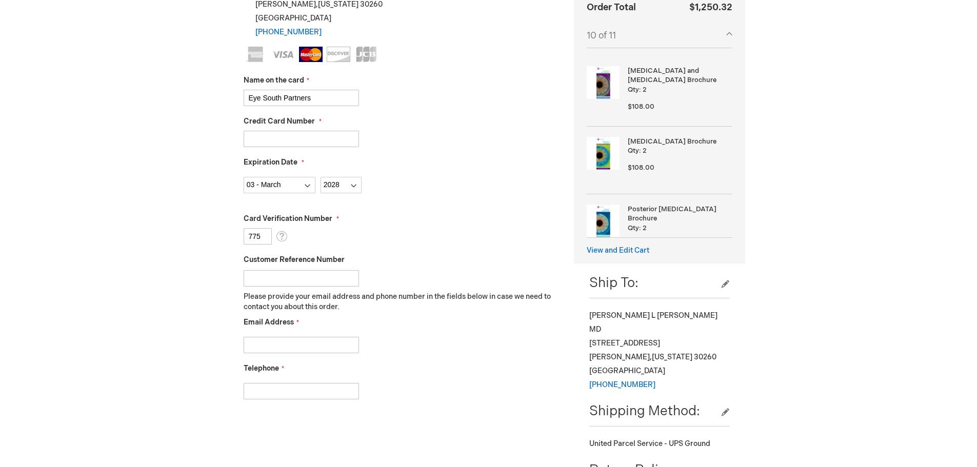
type input "775"
click at [297, 343] on input "Email Address" at bounding box center [301, 345] width 115 height 16
paste input "LalehNegron@claytoneye.net"
type input "LalehNegron@claytoneye.net"
click at [315, 391] on input "Telephone" at bounding box center [301, 391] width 115 height 16
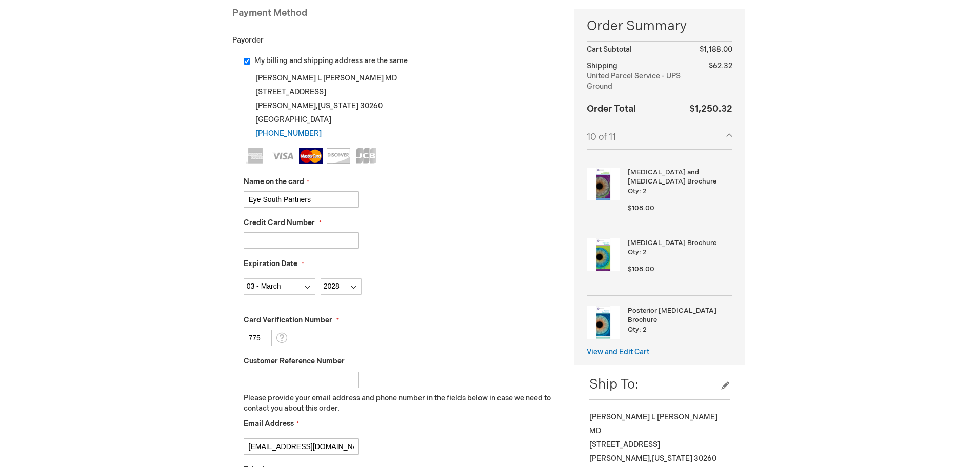
scroll to position [154, 0]
type input "7709688888"
click at [246, 61] on input "My billing and shipping address are the same" at bounding box center [247, 62] width 7 height 7
checkbox input "false"
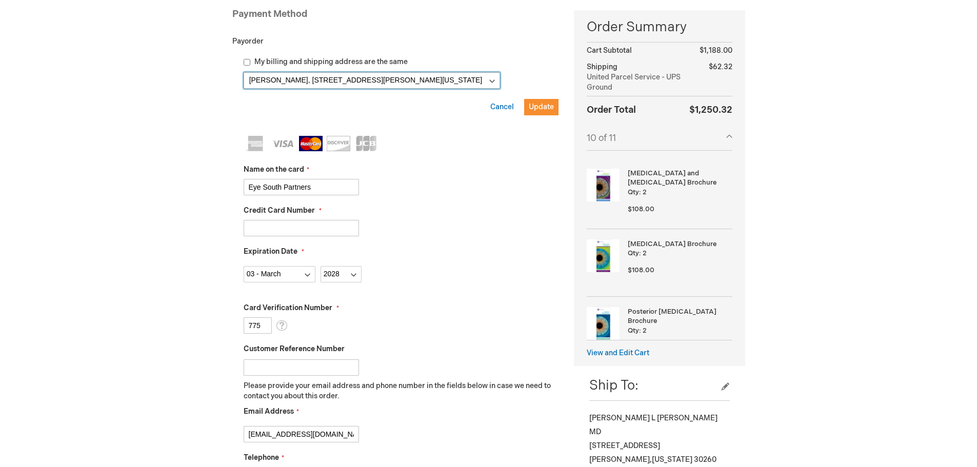
click at [493, 80] on select "Jennifer Kim, 1374 Lanier Blvd NE , Atlanta, Georgia 30306, United States Jenni…" at bounding box center [372, 80] width 256 height 16
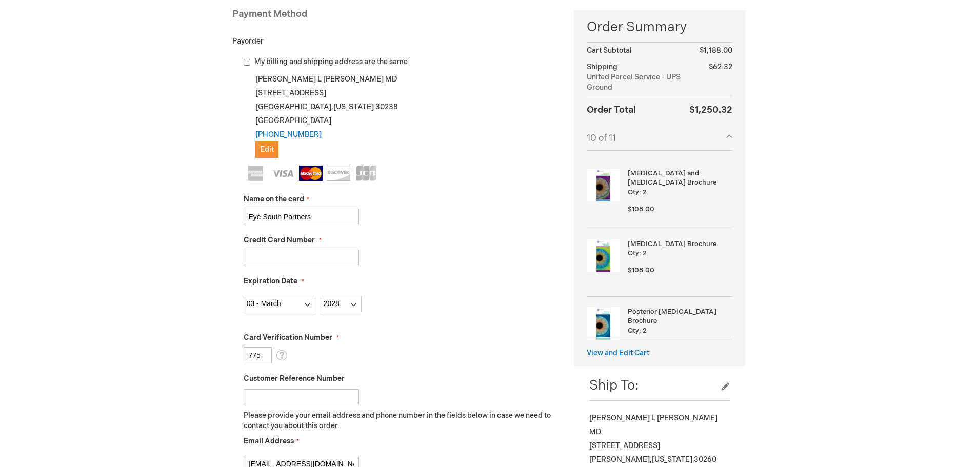
drag, startPoint x: 322, startPoint y: 216, endPoint x: 241, endPoint y: 218, distance: 81.1
click at [241, 218] on div "My billing and shipping address are the same Jennifer L Kim MD 5775 Glenridge D…" at bounding box center [395, 308] width 327 height 503
type input "Laleh Negron SCP Eye Care Services"
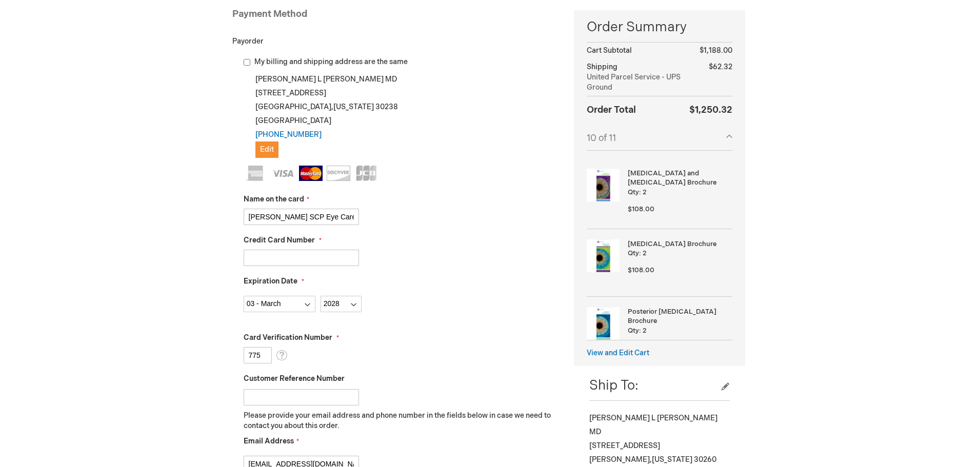
click at [359, 99] on div "Jennifer L Kim MD 5775 Glenridge Drive Suite 500 Atlanta , Georgia 30238 United…" at bounding box center [401, 115] width 315 height 86
click at [270, 146] on span "Edit" at bounding box center [267, 149] width 14 height 9
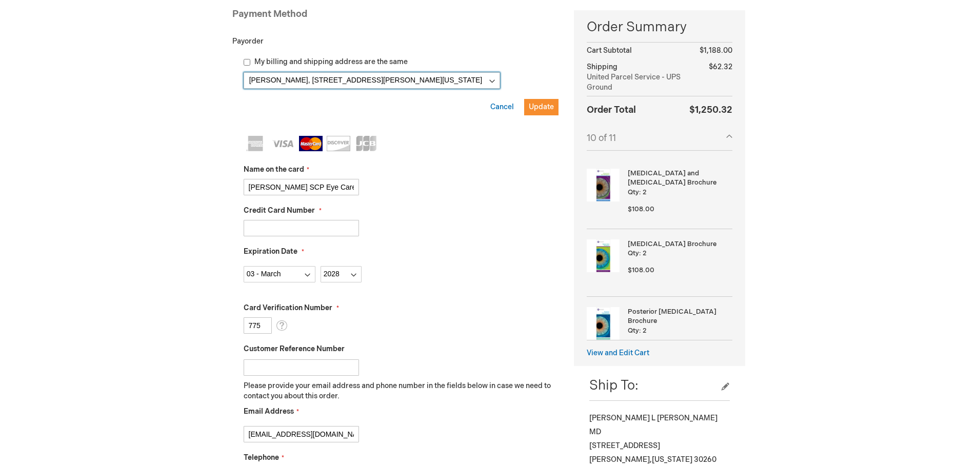
click at [492, 82] on select "Jennifer Kim, 1374 Lanier Blvd NE , Atlanta, Georgia 30306, United States Jenni…" at bounding box center [372, 80] width 256 height 16
select select
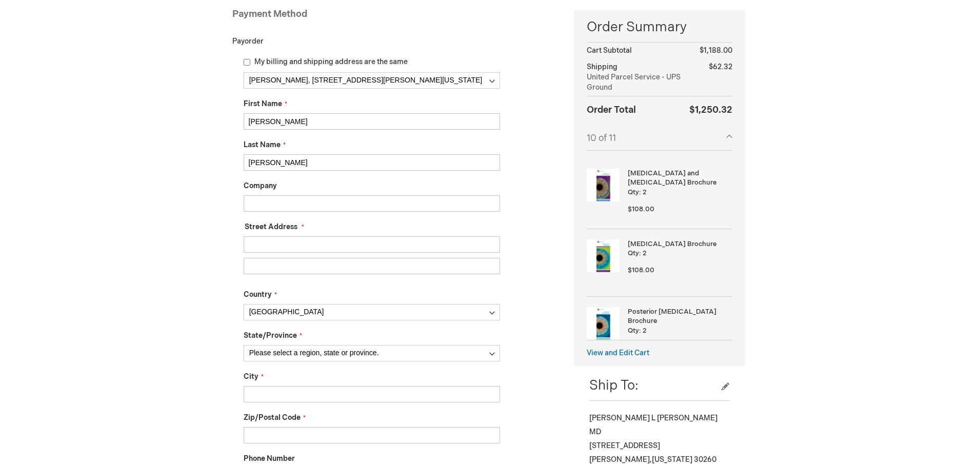
drag, startPoint x: 288, startPoint y: 121, endPoint x: 239, endPoint y: 121, distance: 49.2
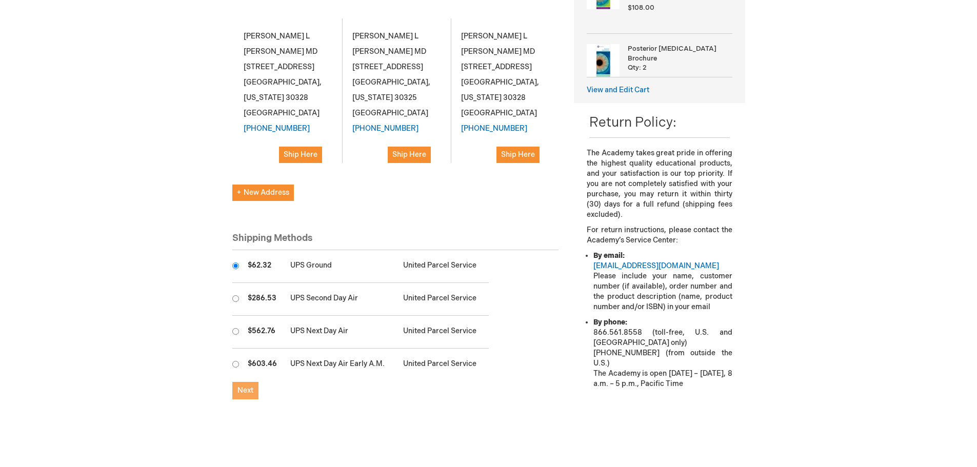
click at [255, 382] on button "Next" at bounding box center [245, 390] width 26 height 17
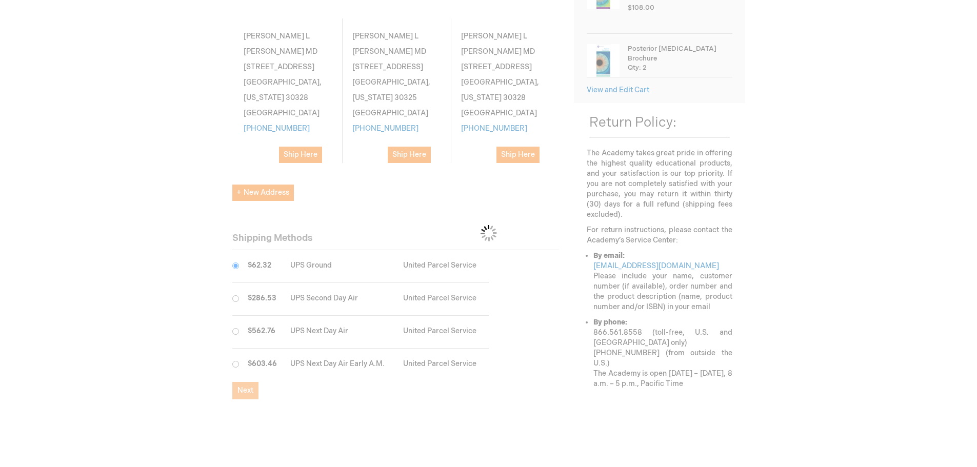
checkbox input "false"
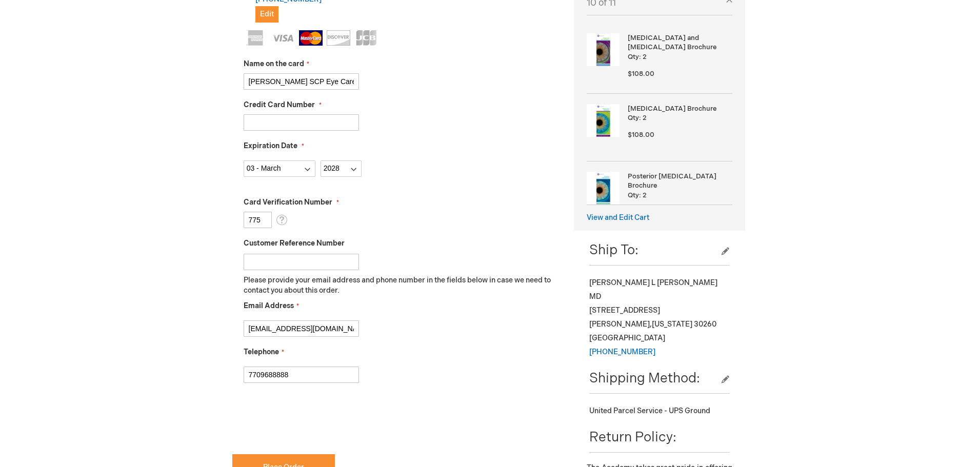
scroll to position [308, 0]
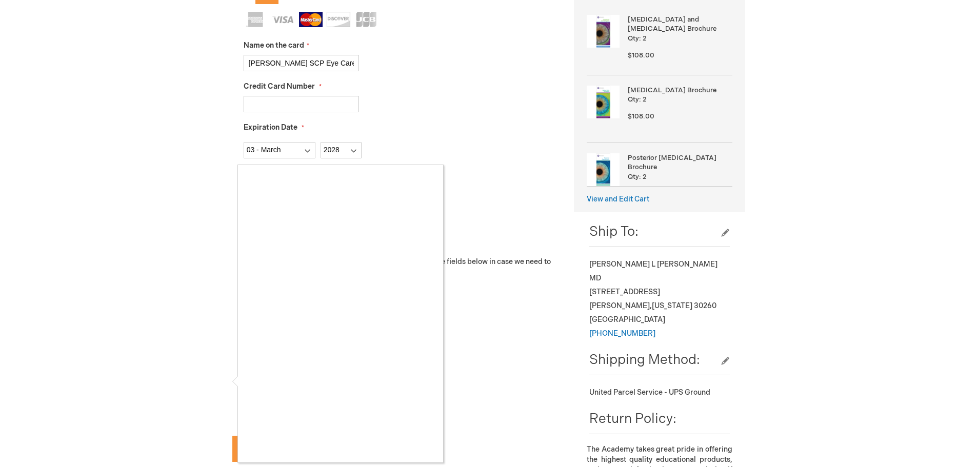
checkbox input "true"
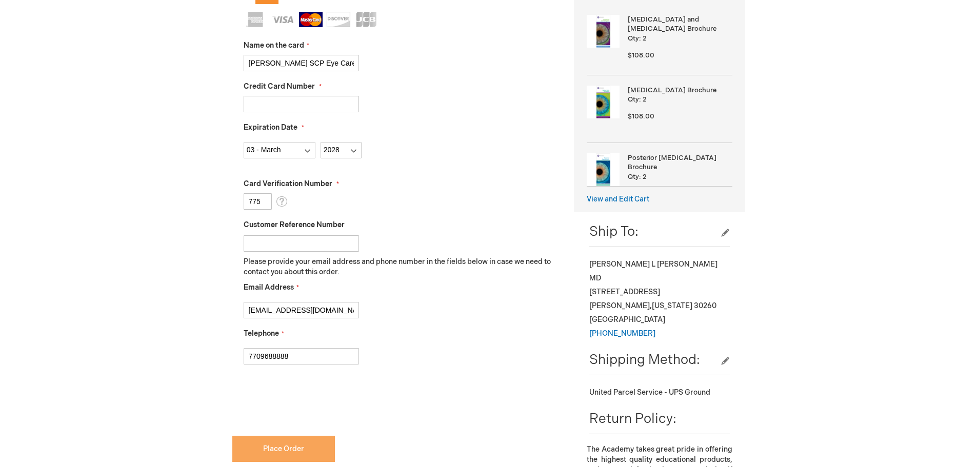
click at [286, 449] on span "Place Order" at bounding box center [283, 449] width 41 height 9
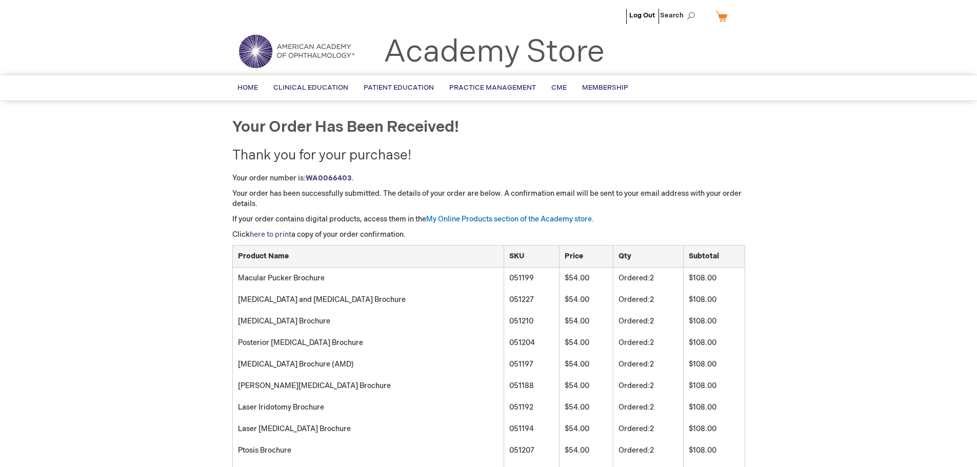
click at [271, 232] on link "here to print" at bounding box center [271, 234] width 42 height 9
